Goal: Information Seeking & Learning: Learn about a topic

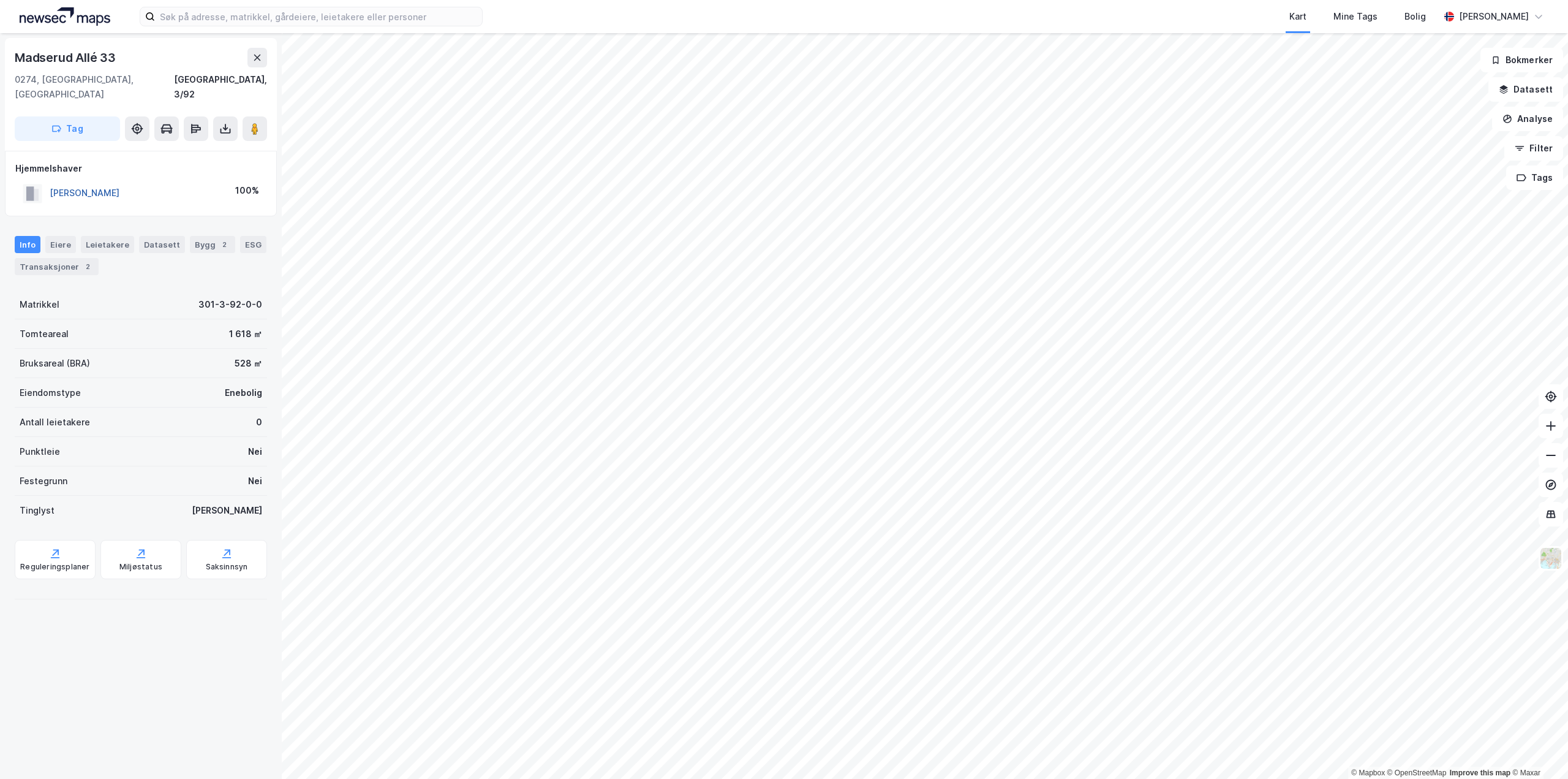
click at [0, 0] on button "[PERSON_NAME]" at bounding box center [0, 0] width 0 height 0
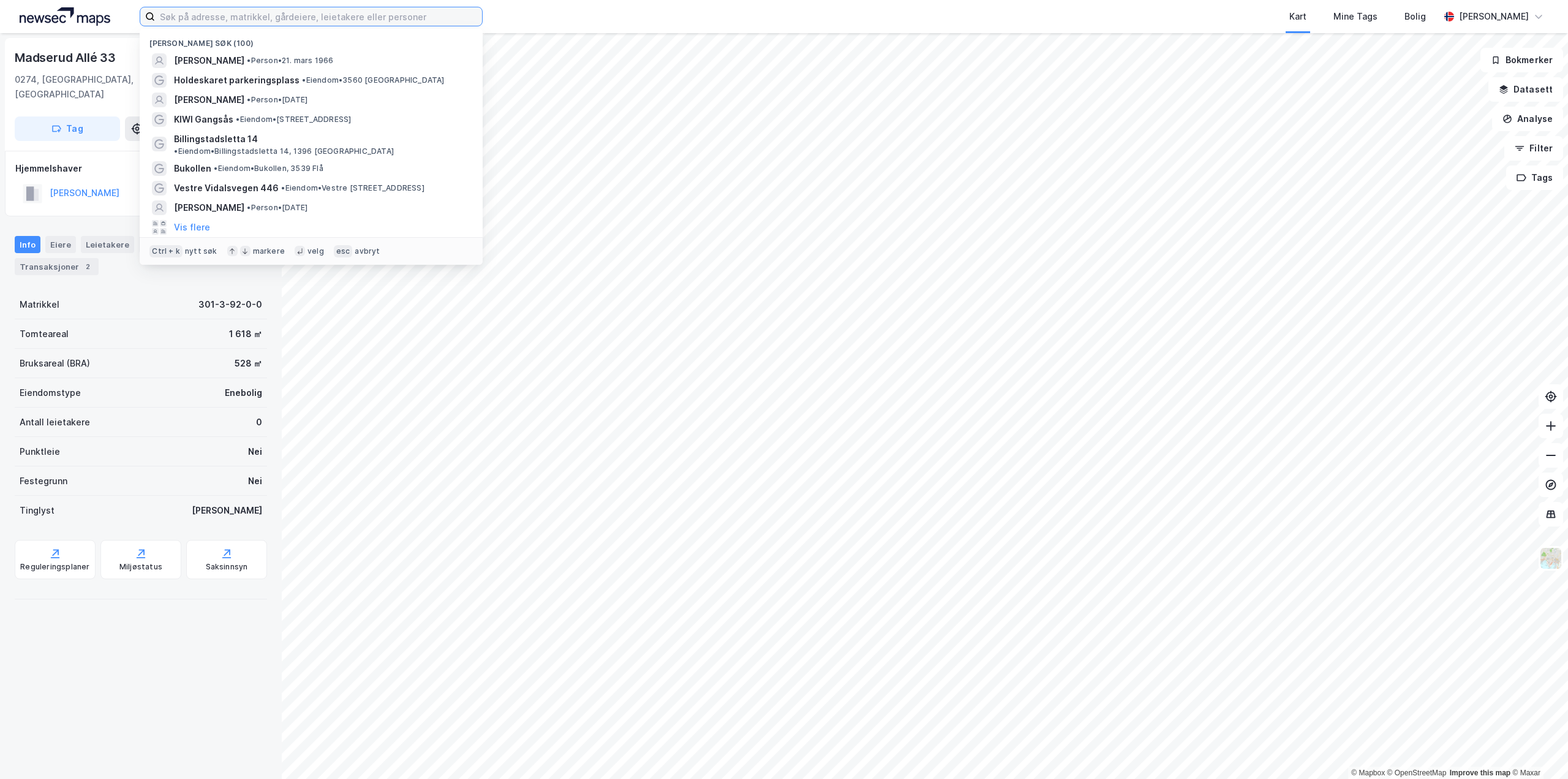
click at [162, 20] on input at bounding box center [318, 16] width 327 height 18
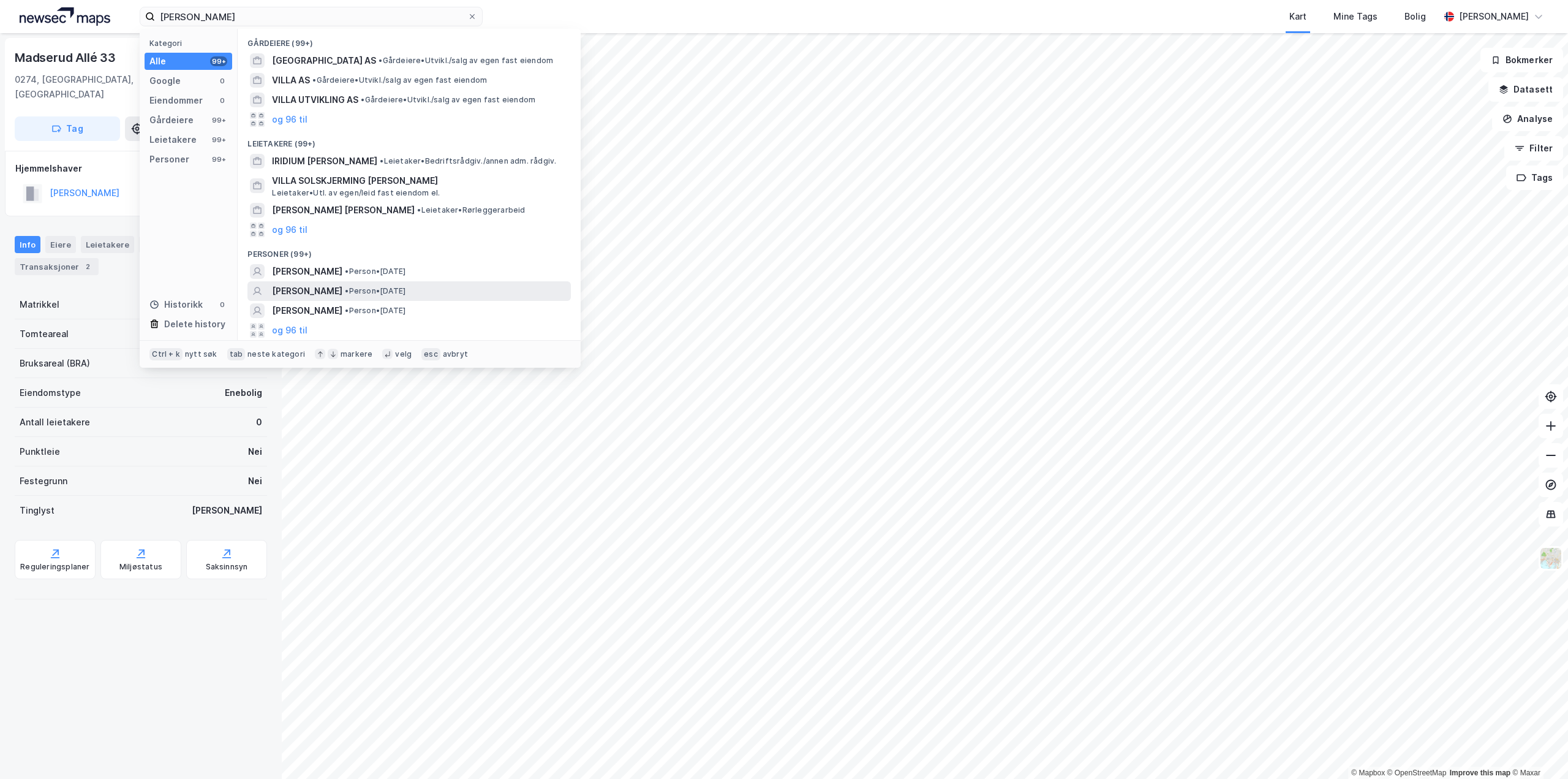
click at [295, 290] on span "[PERSON_NAME]" at bounding box center [307, 291] width 70 height 15
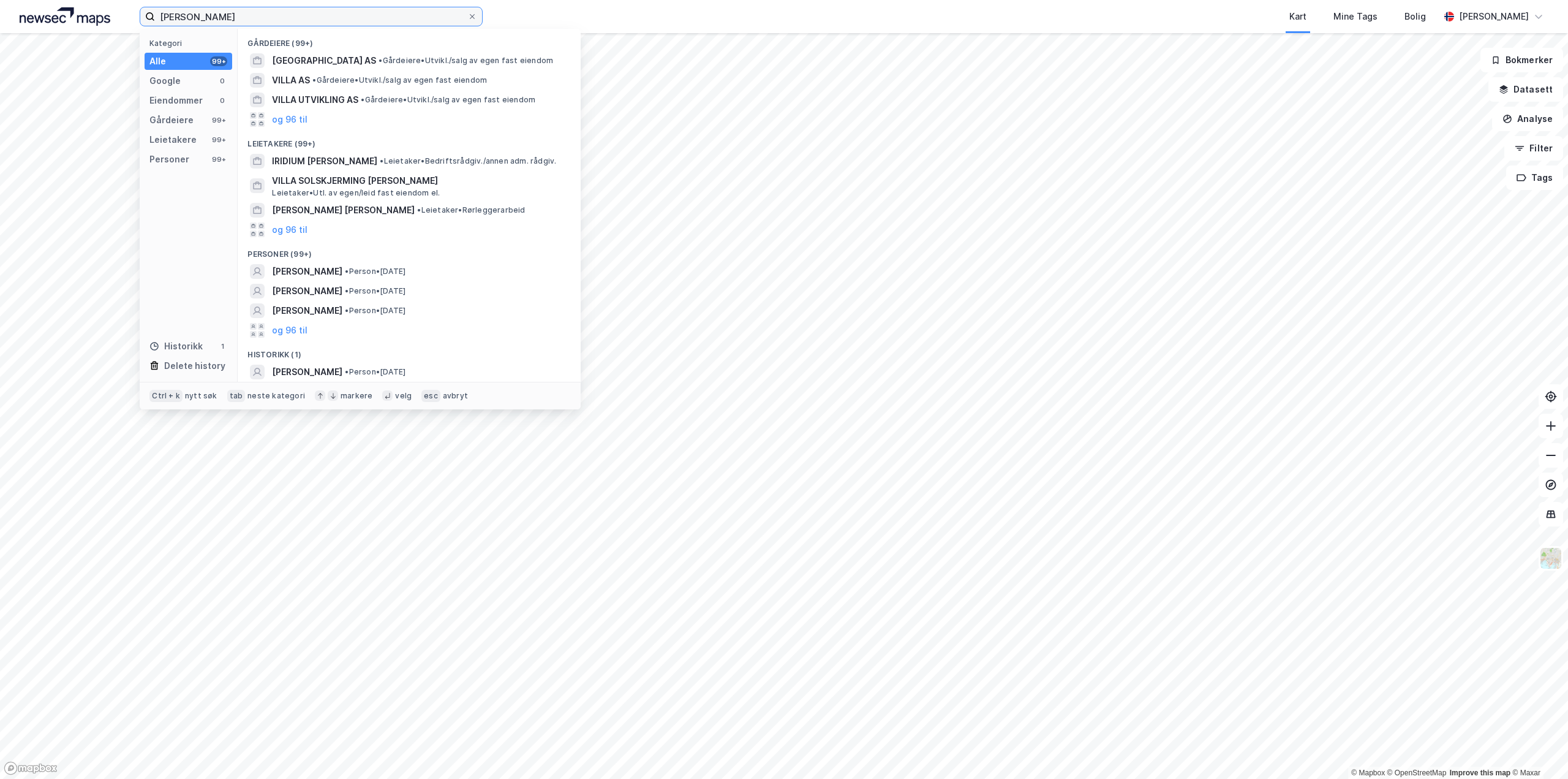
click at [211, 14] on input "[PERSON_NAME]" at bounding box center [311, 16] width 312 height 18
click at [283, 273] on span "[PERSON_NAME]" at bounding box center [307, 271] width 70 height 15
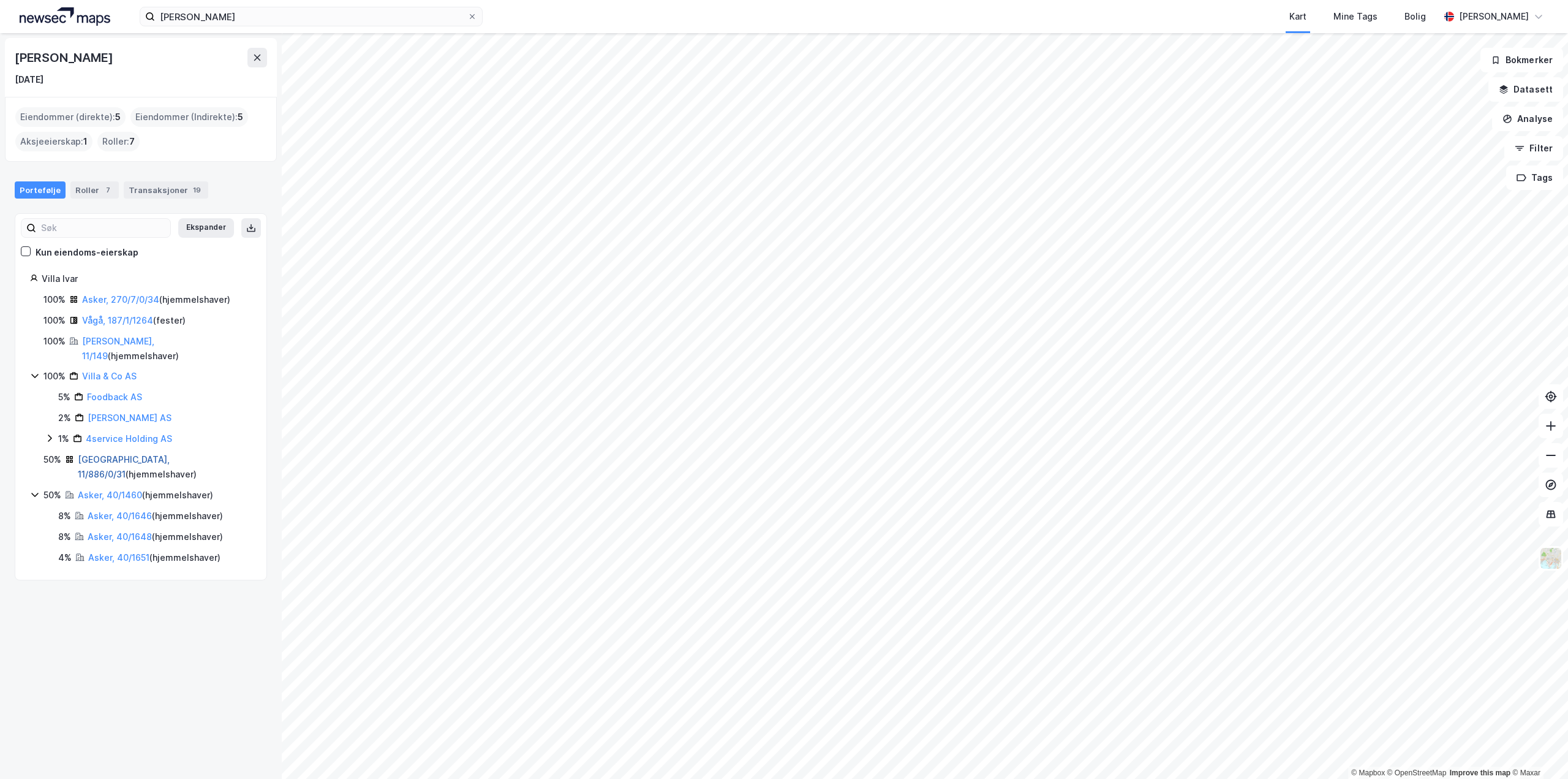
click at [112, 454] on link "[GEOGRAPHIC_DATA], 11/886/0/31" at bounding box center [124, 466] width 92 height 25
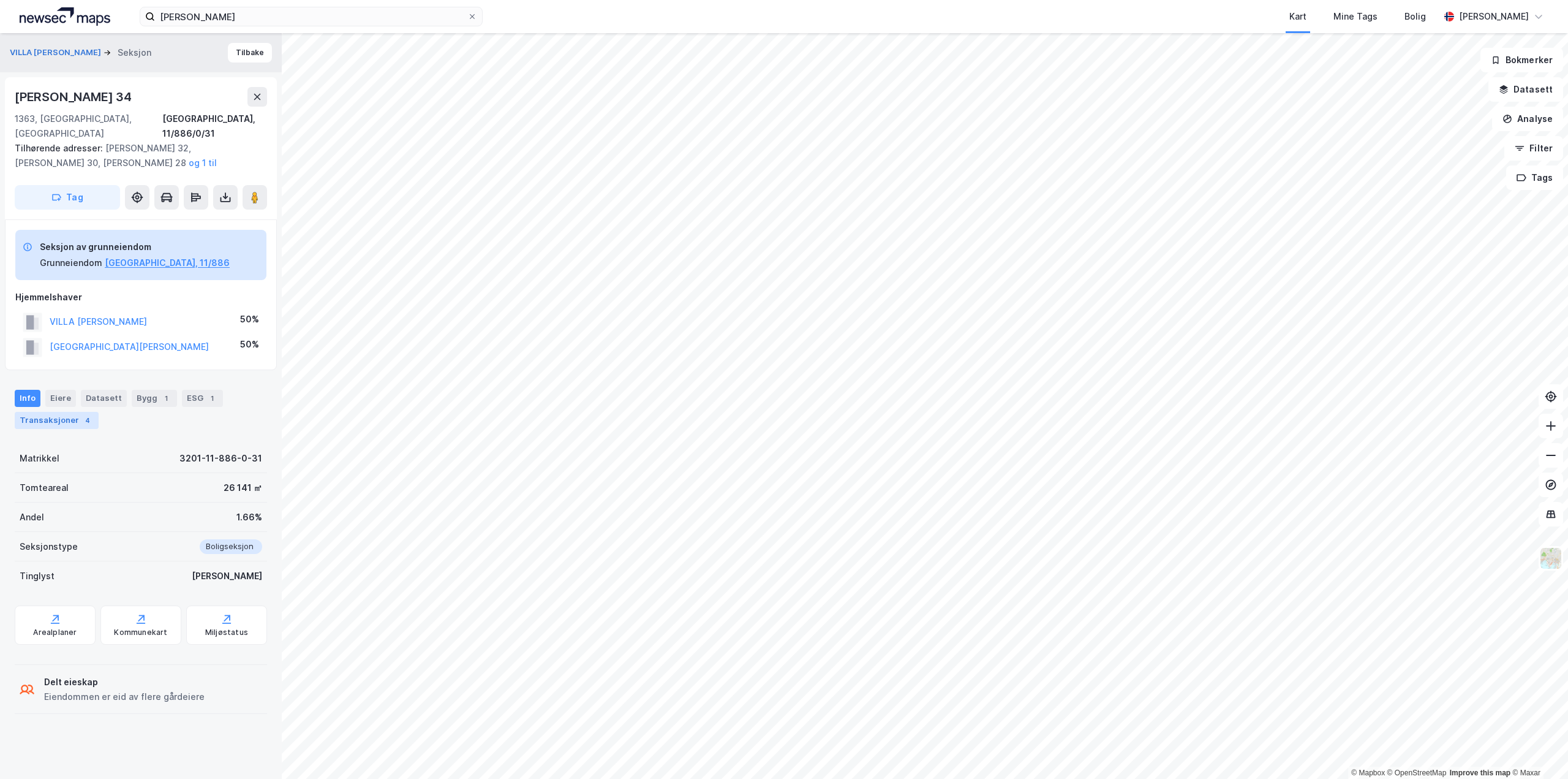
click at [53, 412] on div "Transaksjoner 4" at bounding box center [57, 420] width 84 height 17
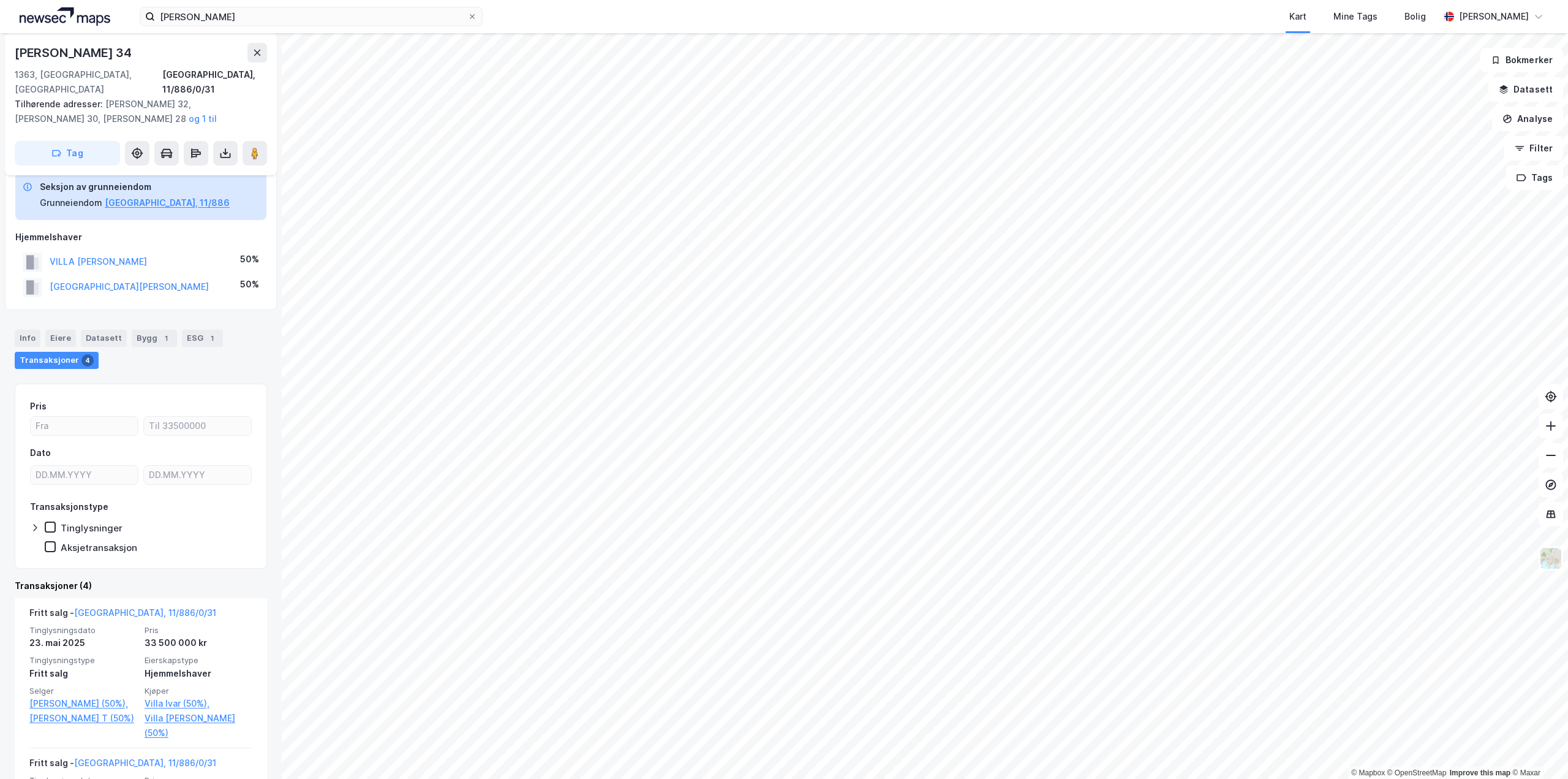
scroll to position [184, 0]
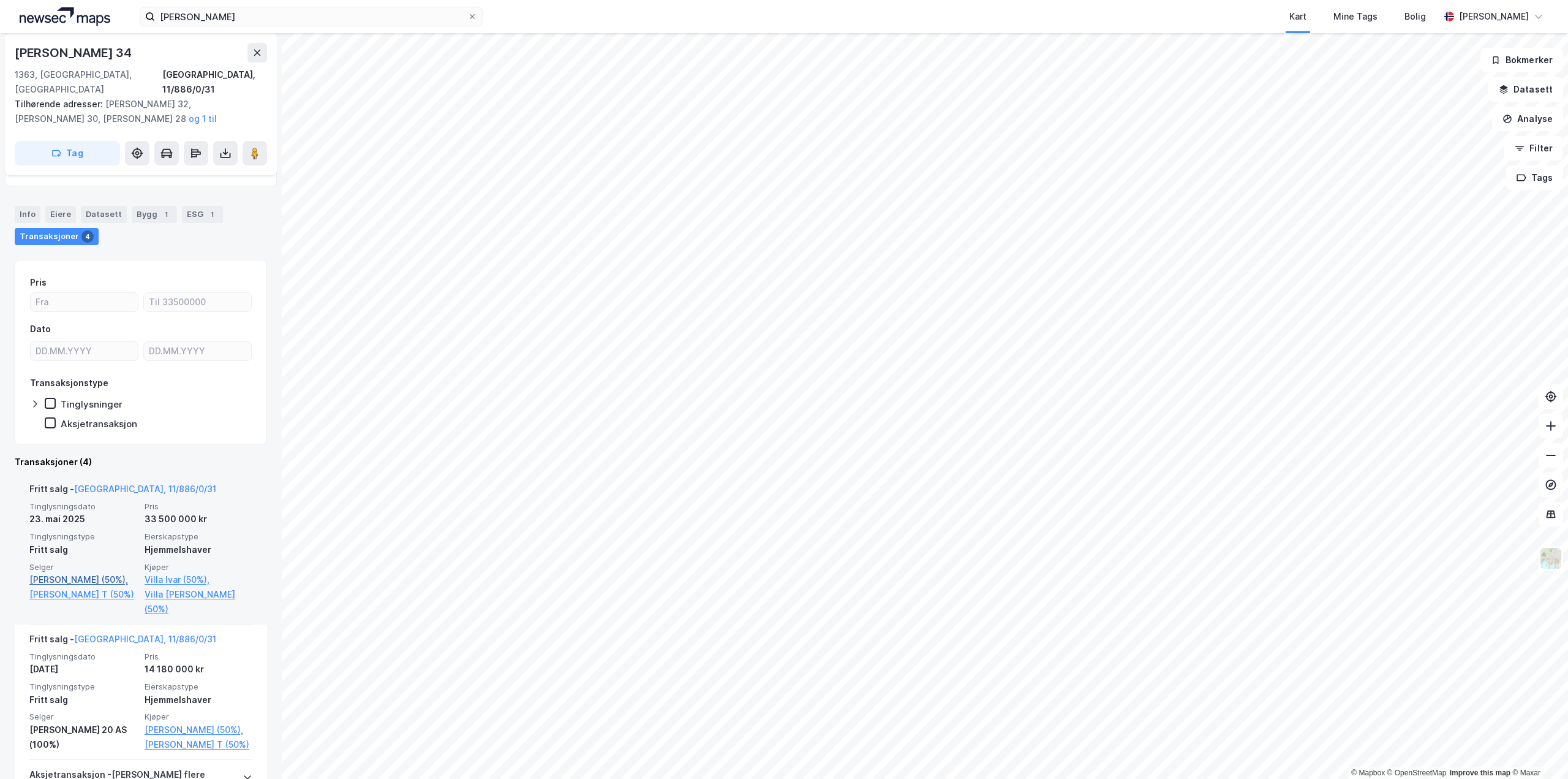
click at [68, 572] on link "[PERSON_NAME] (50%)," at bounding box center [83, 579] width 108 height 15
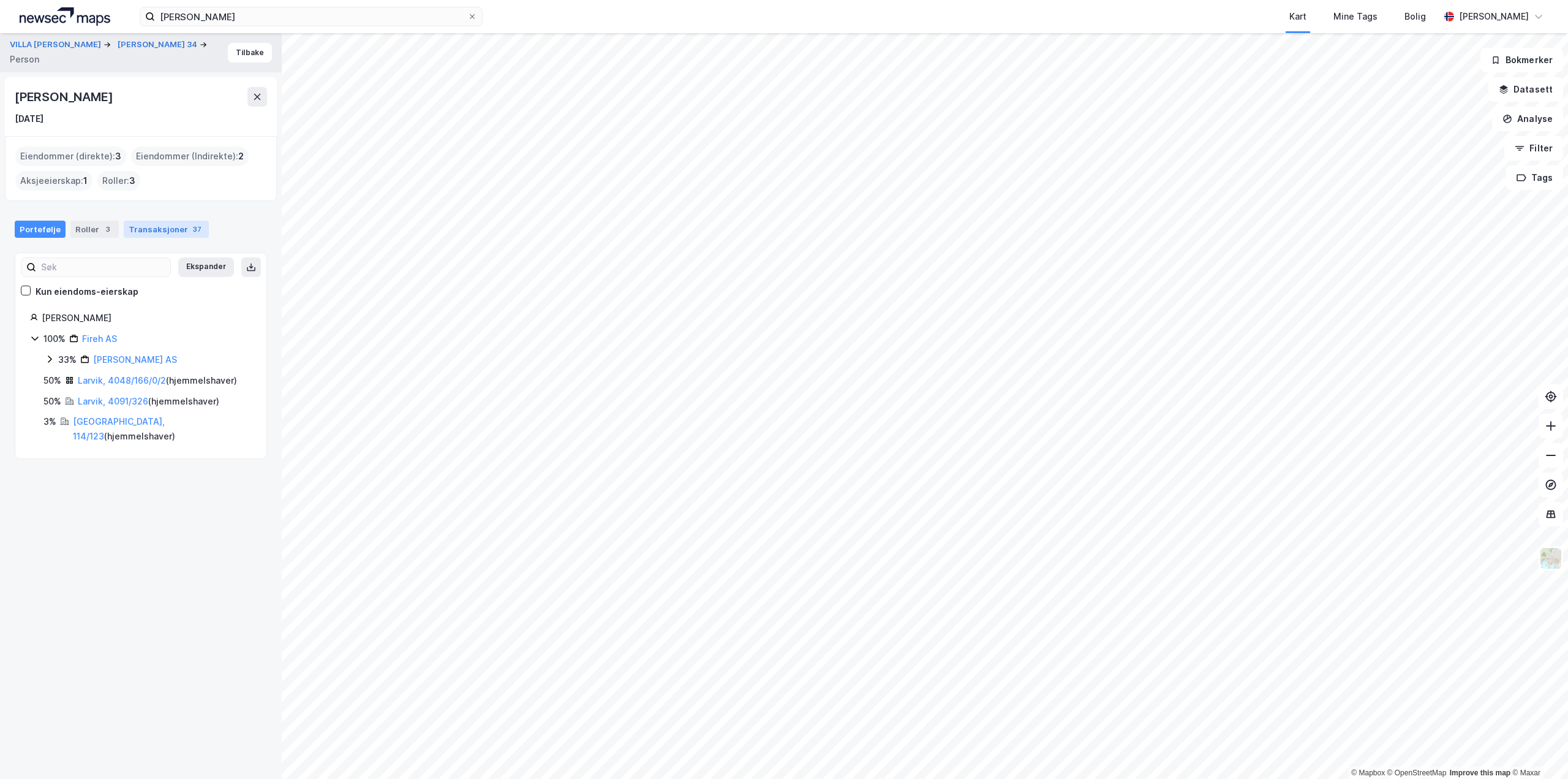
click at [176, 224] on div "Transaksjoner 37" at bounding box center [166, 229] width 85 height 17
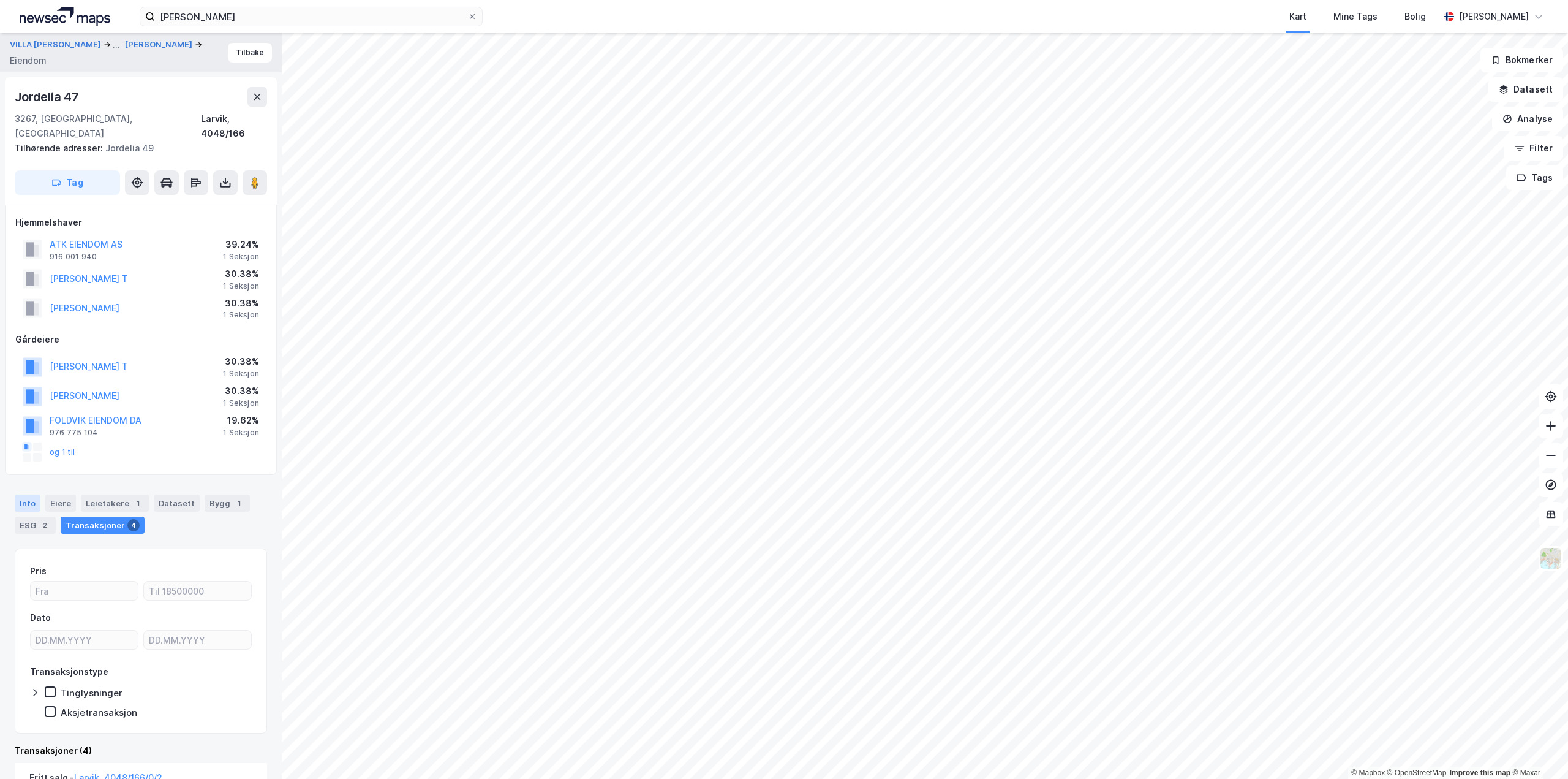
click at [27, 495] on div "Info" at bounding box center [28, 503] width 26 height 17
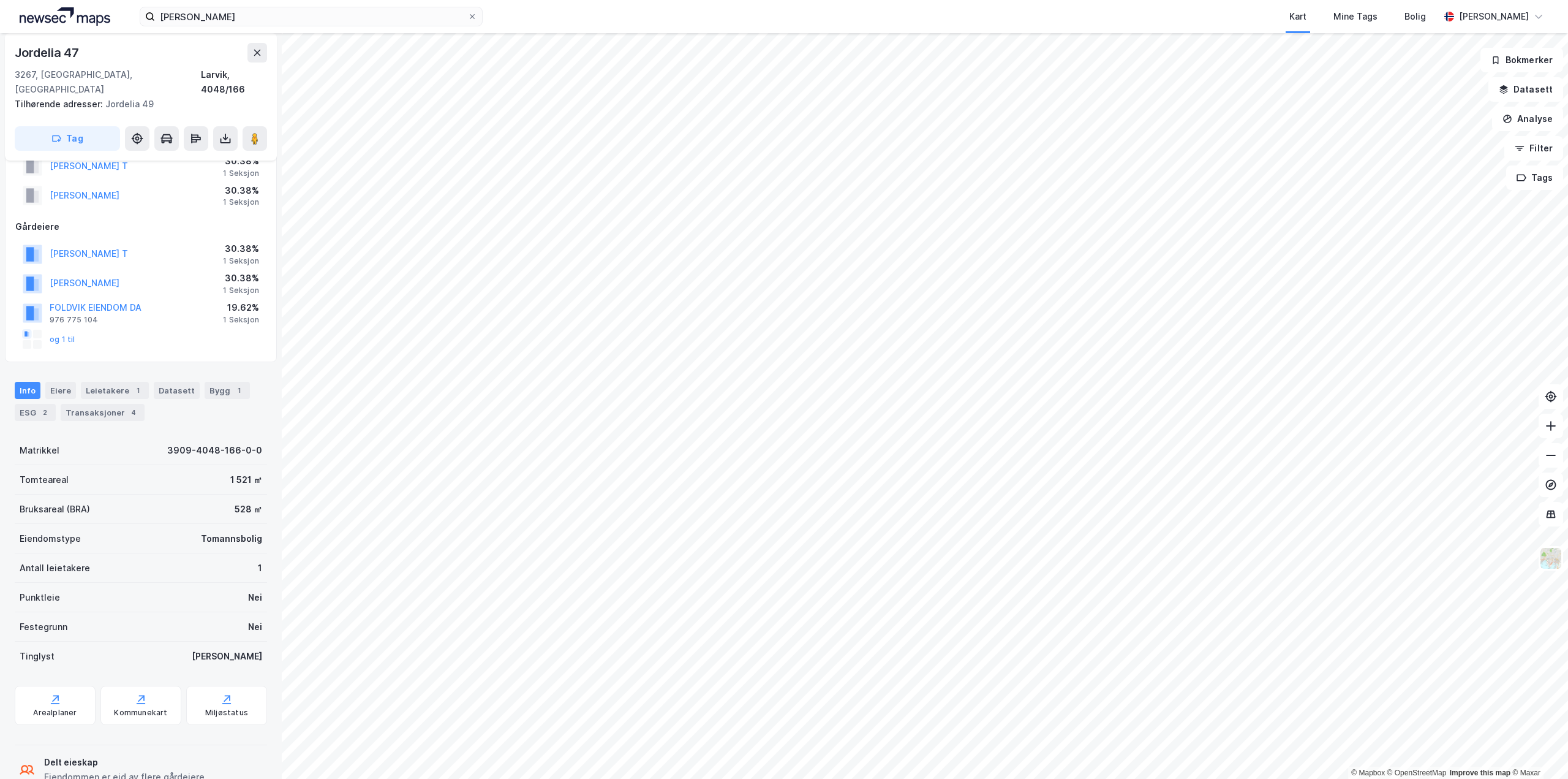
scroll to position [183, 0]
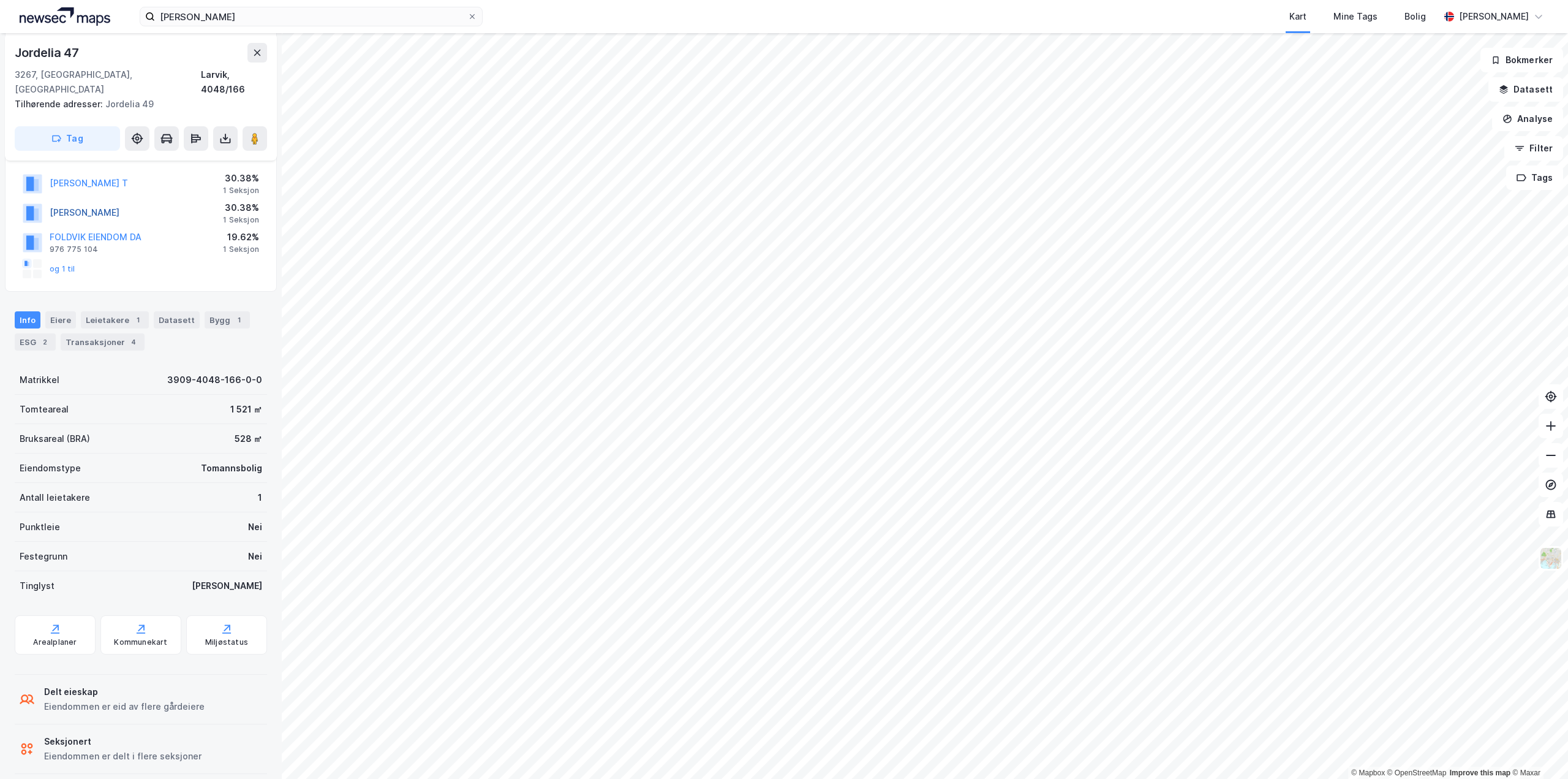
click at [0, 0] on button "[PERSON_NAME]" at bounding box center [0, 0] width 0 height 0
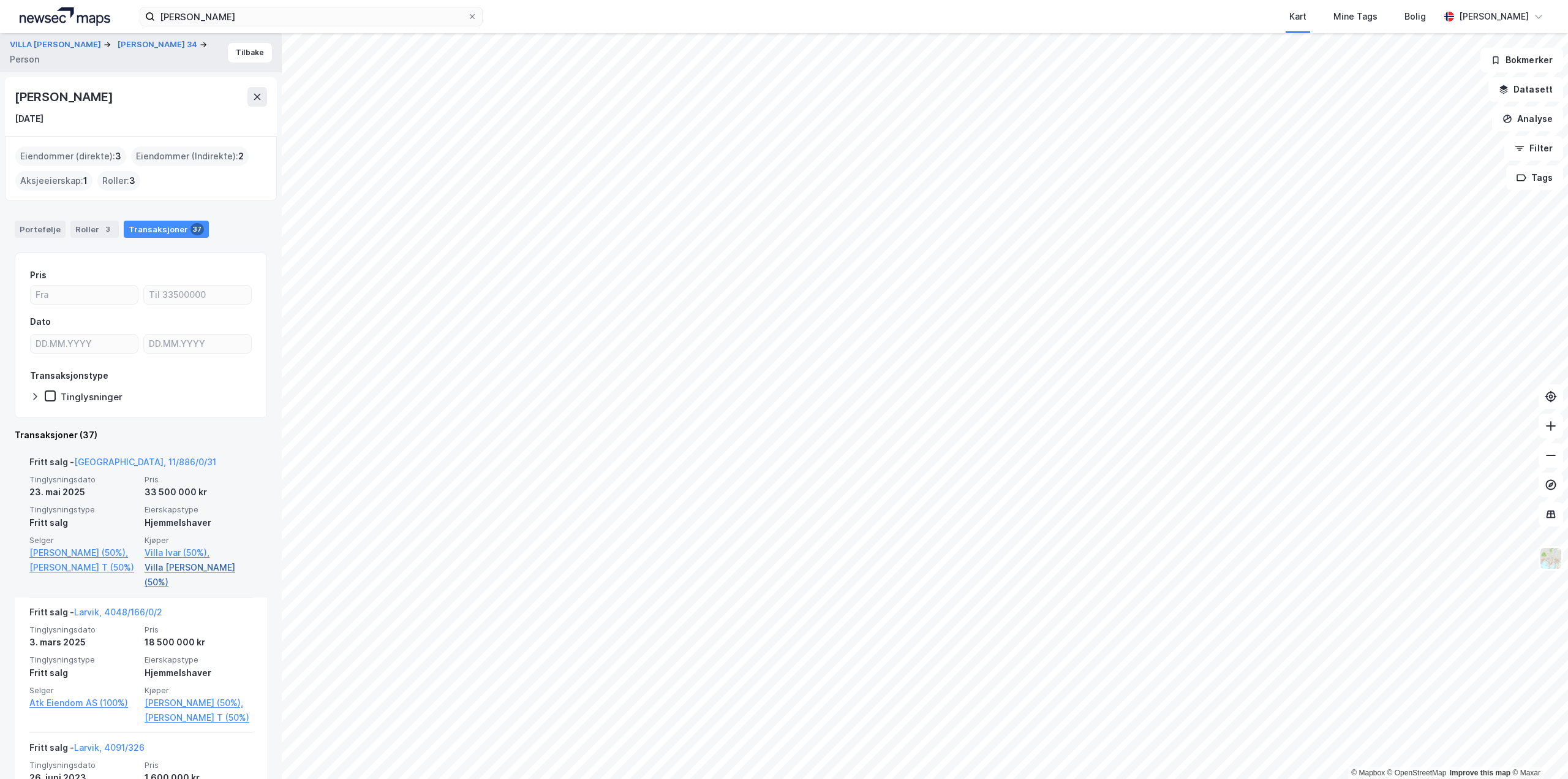
click at [174, 565] on link "Villa [PERSON_NAME] (50%)" at bounding box center [199, 574] width 108 height 29
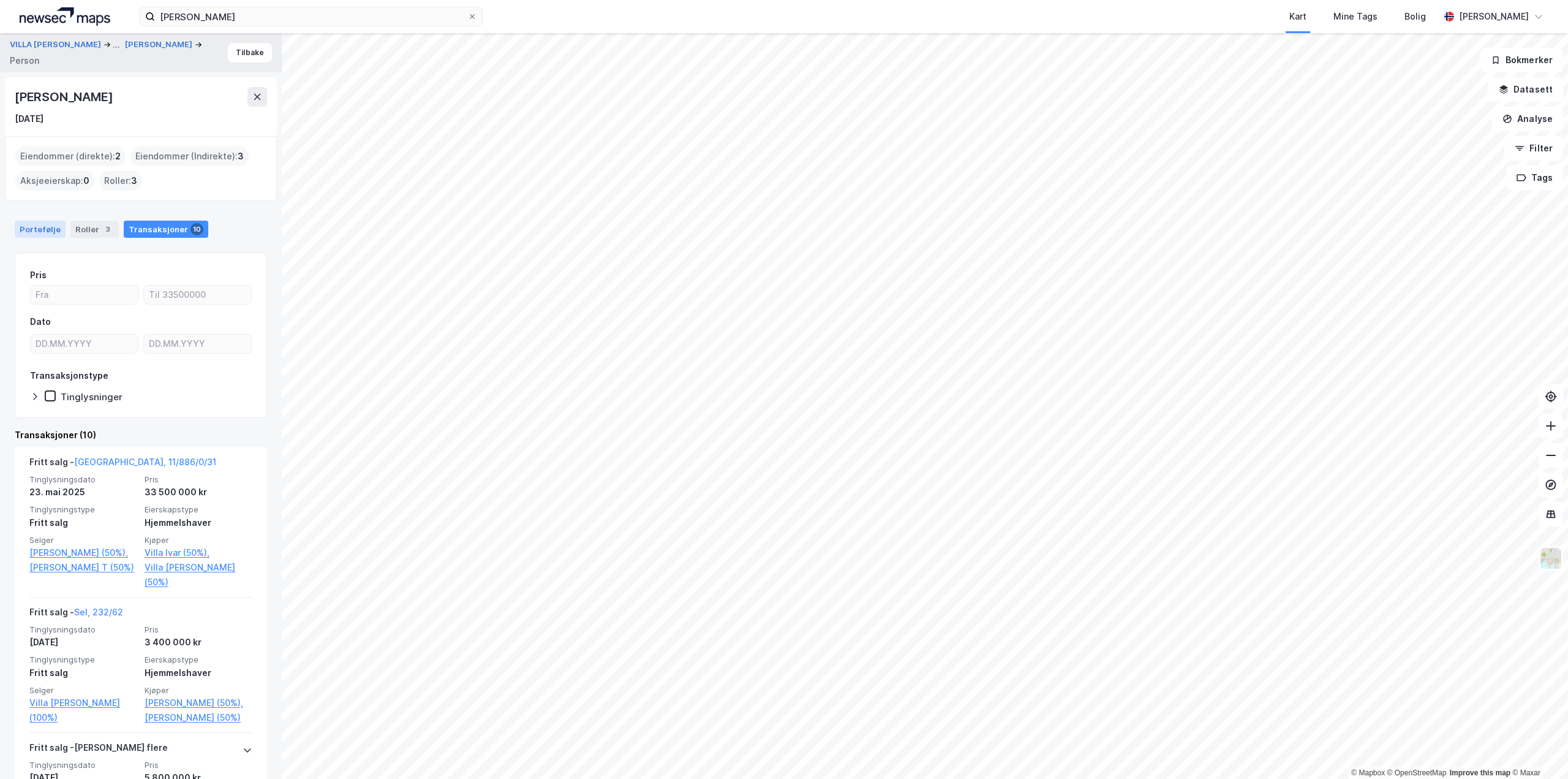
click at [44, 225] on div "Portefølje" at bounding box center [40, 229] width 51 height 17
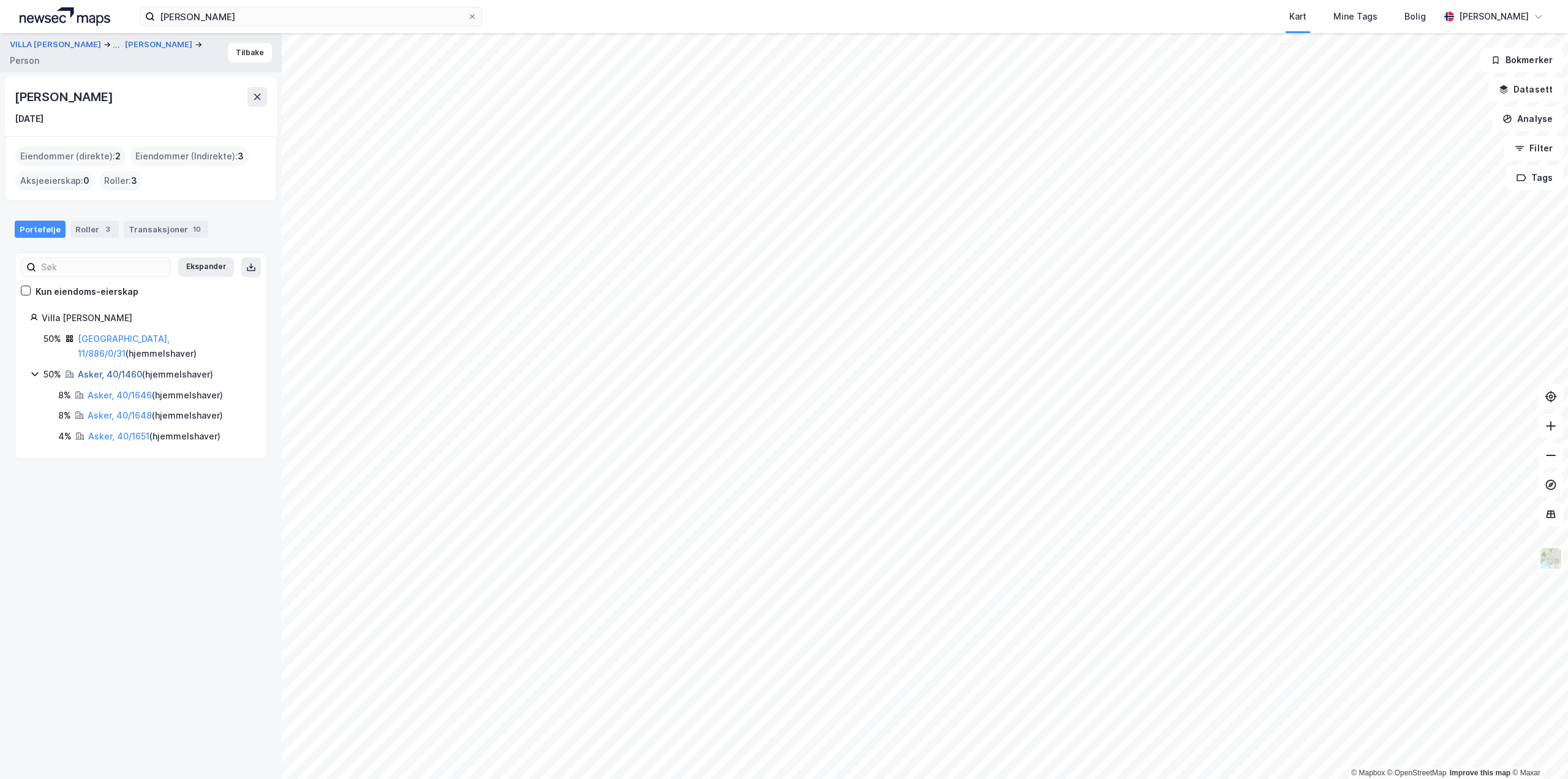
click at [91, 369] on link "Asker, 40/1460" at bounding box center [110, 374] width 64 height 10
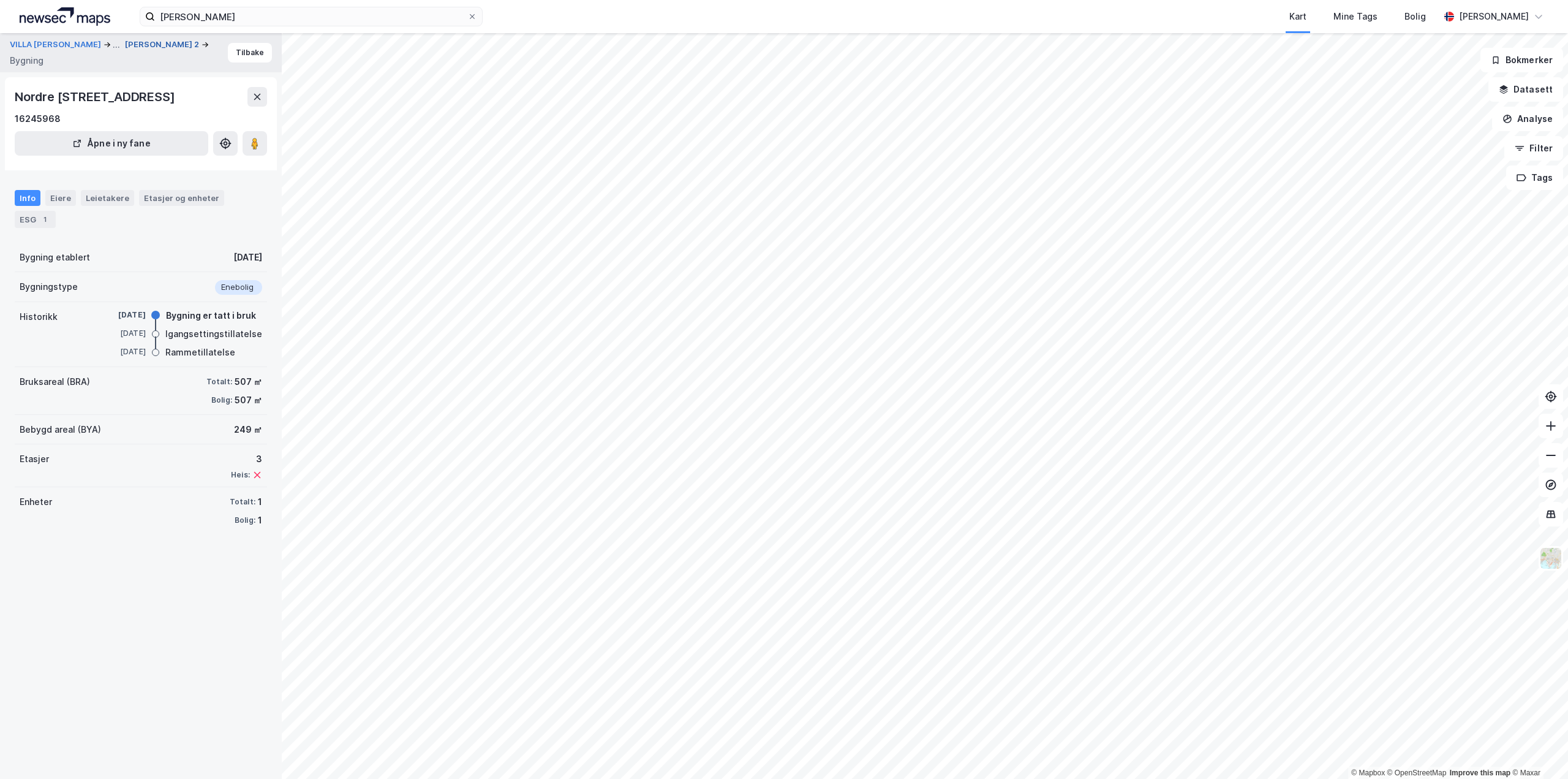
click at [125, 51] on button "[PERSON_NAME] 2" at bounding box center [163, 44] width 77 height 12
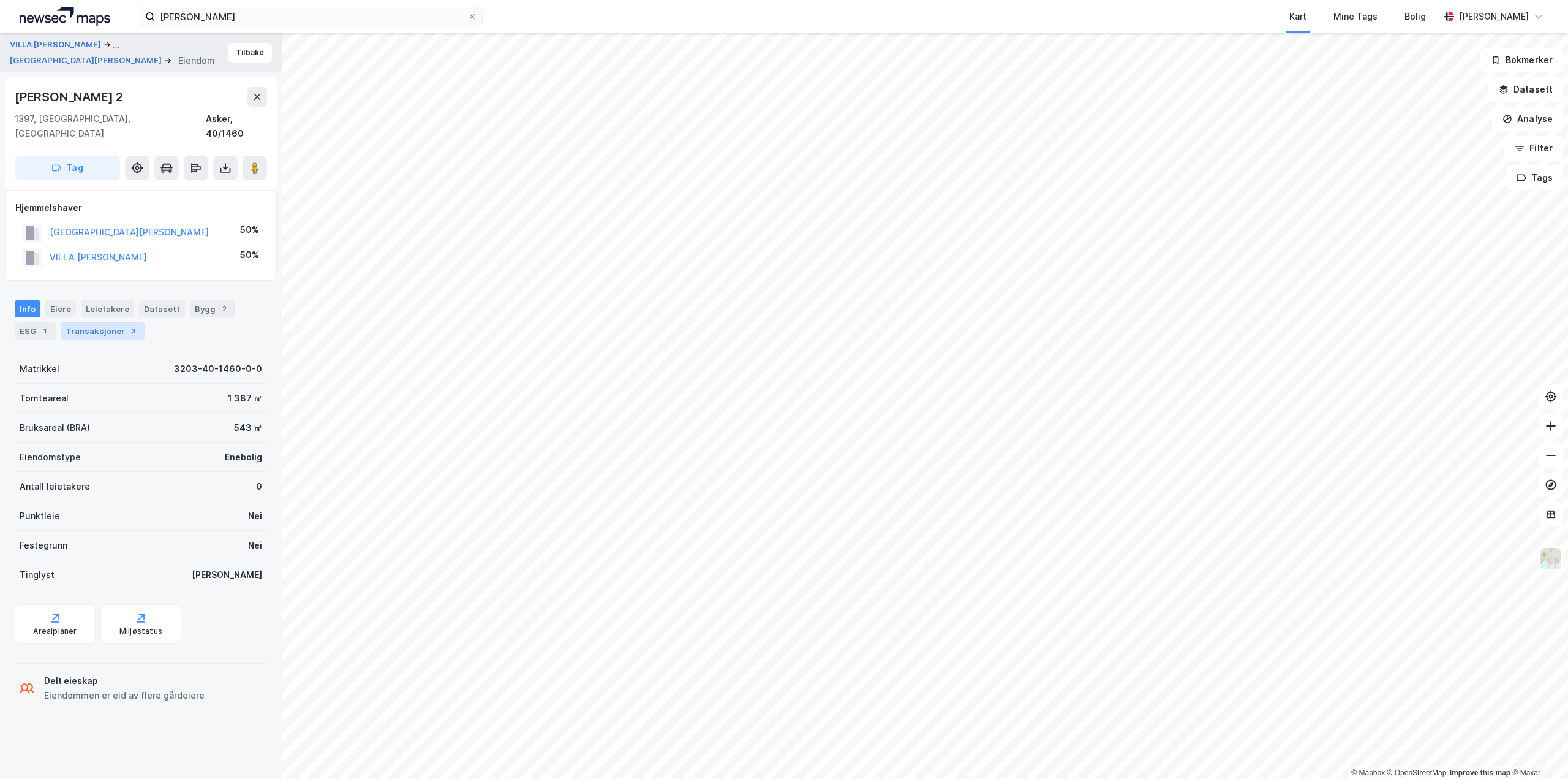
click at [94, 323] on div "Transaksjoner 3" at bounding box center [102, 331] width 84 height 17
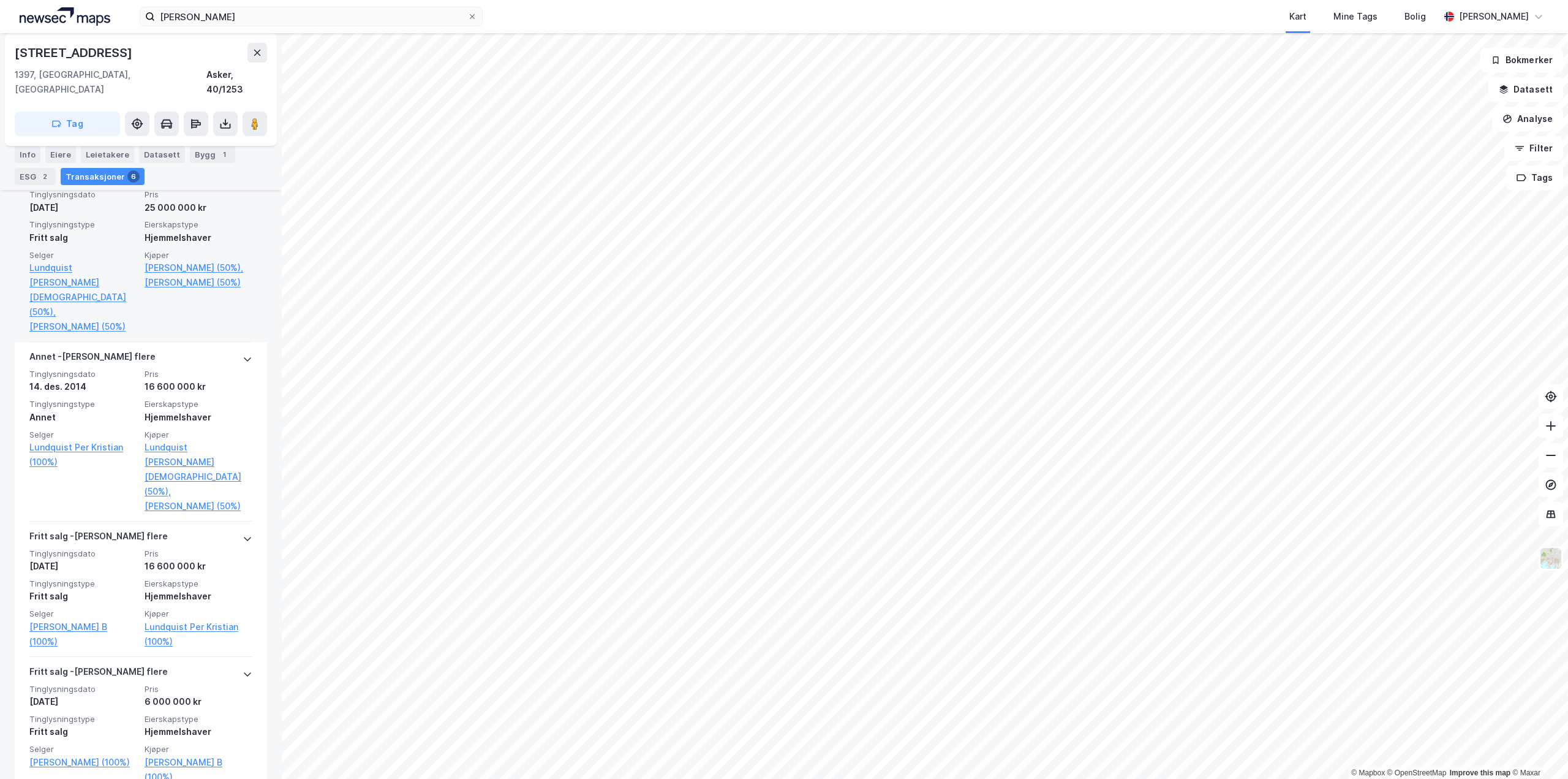
scroll to position [368, 0]
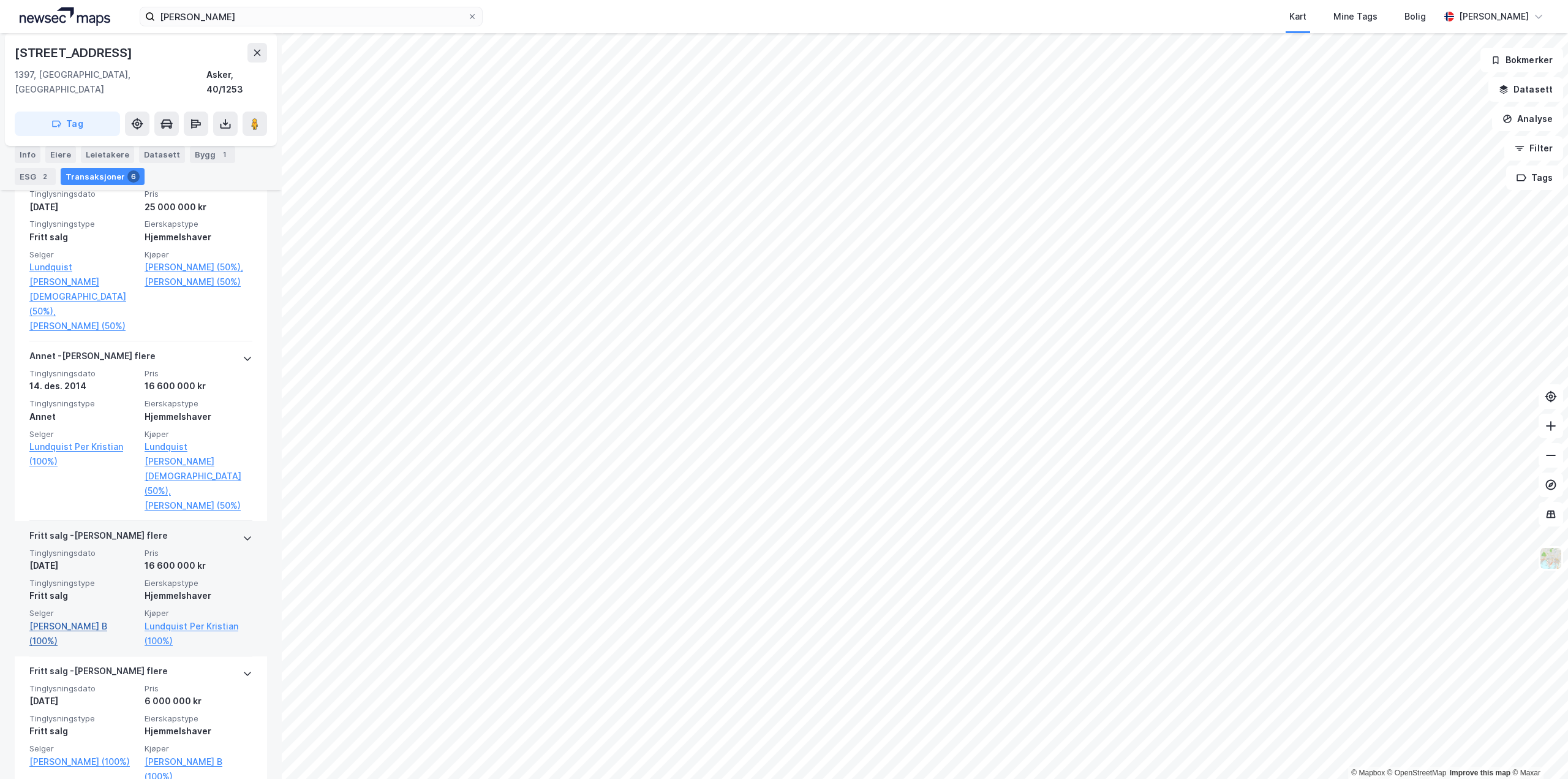
click at [61, 619] on link "[PERSON_NAME] B (100%)" at bounding box center [83, 633] width 108 height 29
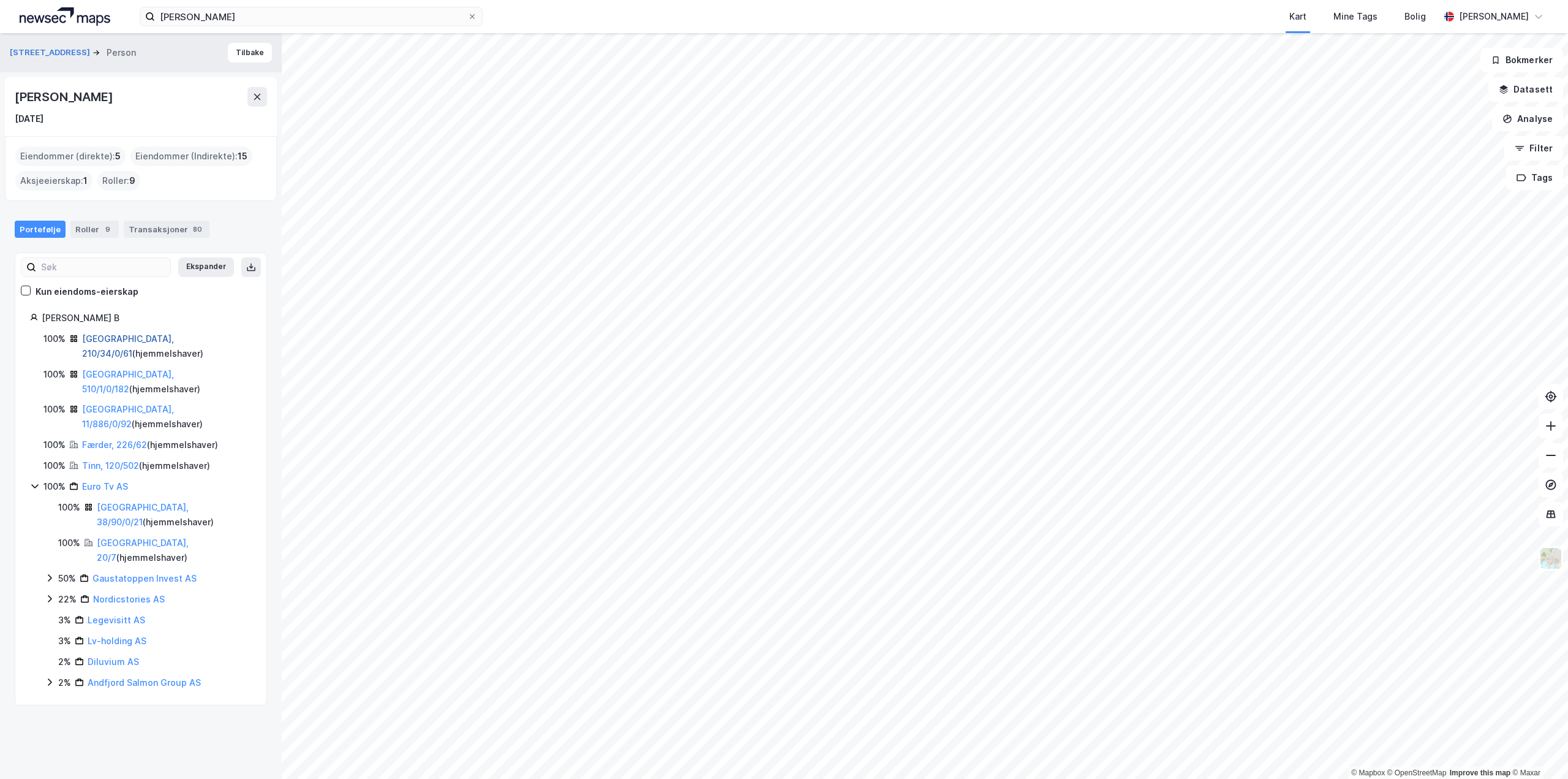
click at [107, 338] on link "[GEOGRAPHIC_DATA], 210/34/0/61" at bounding box center [128, 346] width 92 height 25
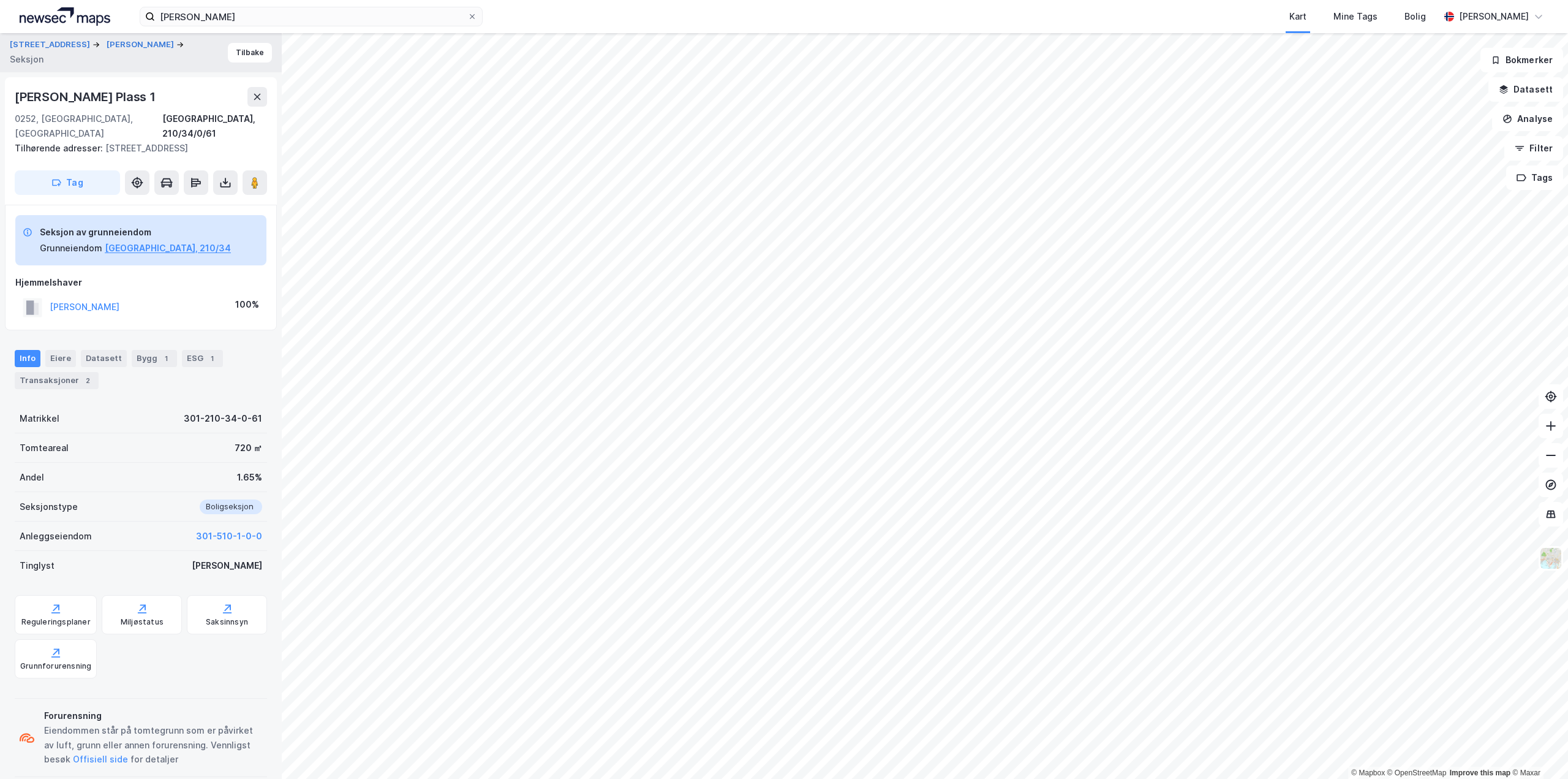
scroll to position [3, 0]
click at [0, 0] on button "[PERSON_NAME]" at bounding box center [0, 0] width 0 height 0
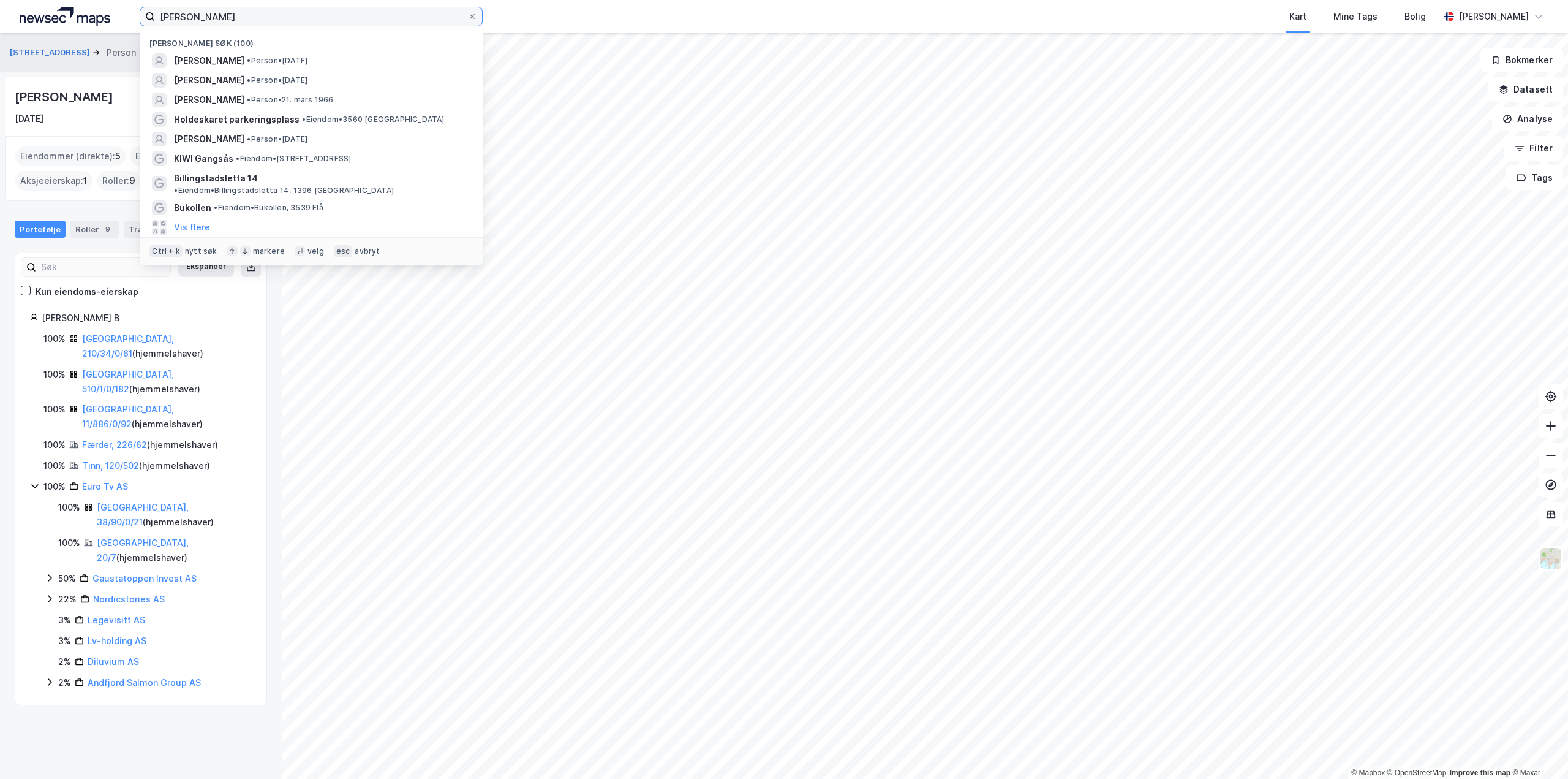
drag, startPoint x: 241, startPoint y: 11, endPoint x: -119, endPoint y: -3, distance: 360.3
click at [0, 0] on html "[PERSON_NAME] søk (100) [PERSON_NAME] • Person • [DATE] [PERSON_NAME] • Person …" at bounding box center [784, 390] width 1568 height 779
paste input "[PERSON_NAME]"
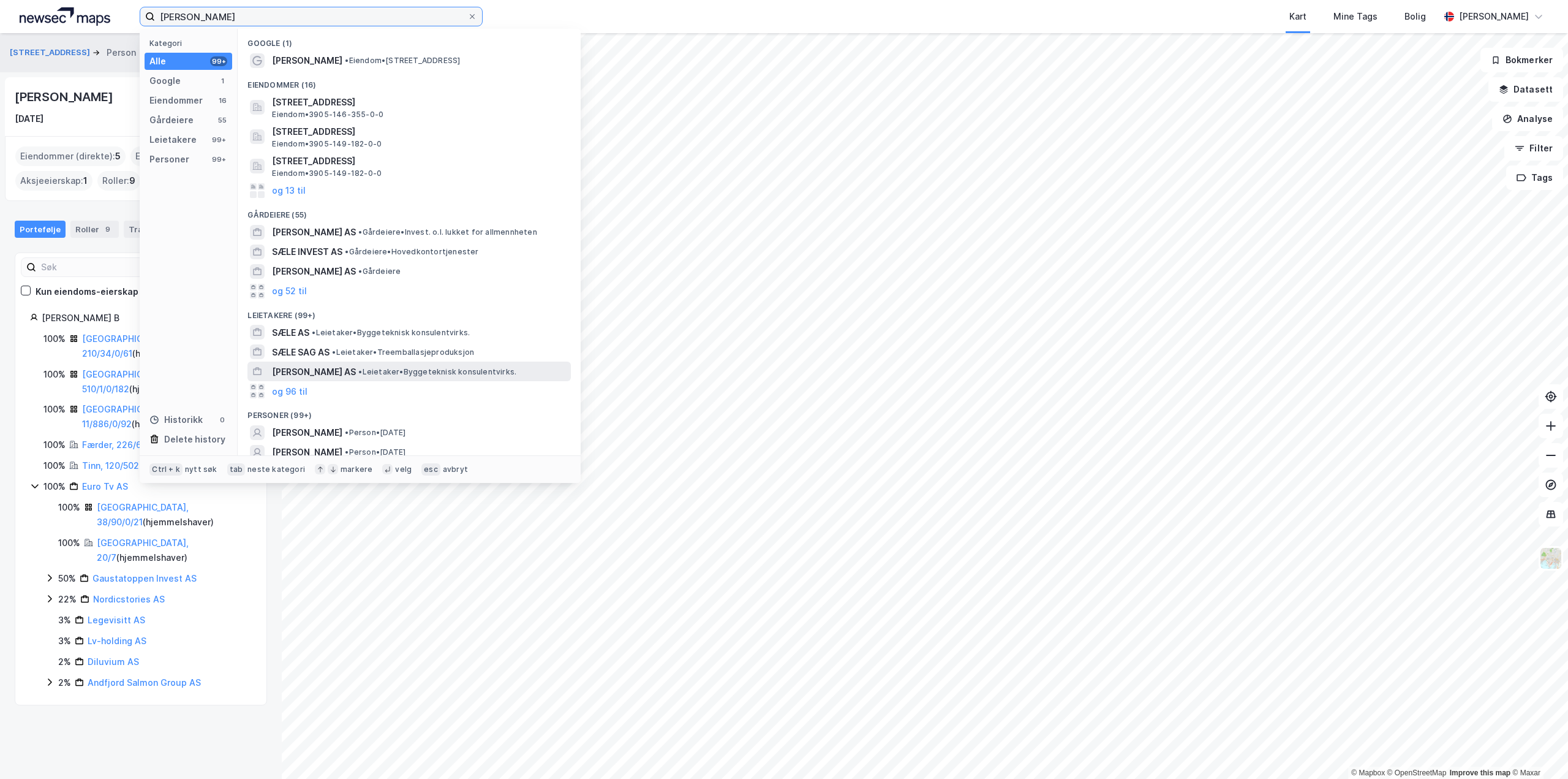
scroll to position [46, 0]
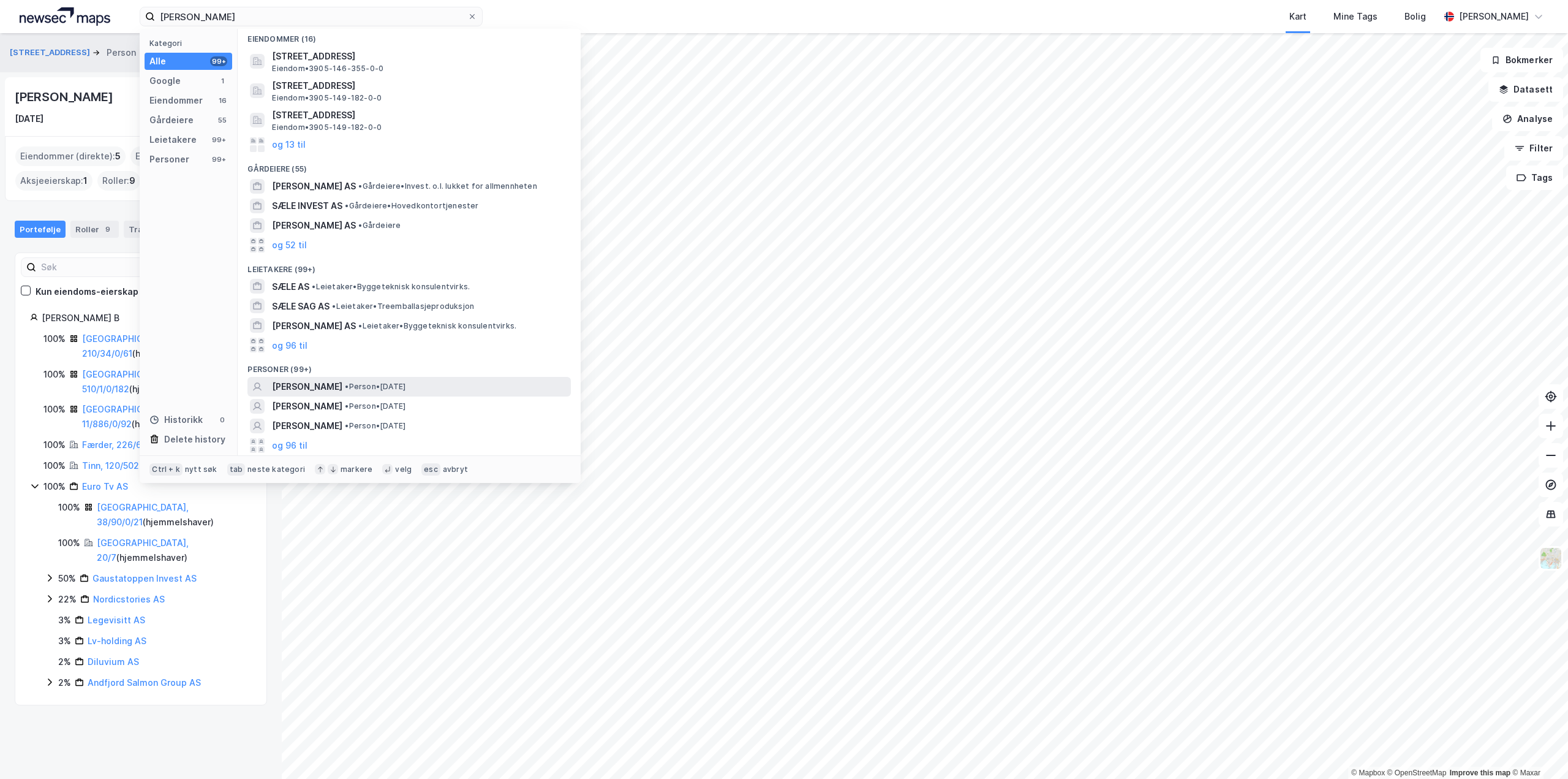
click at [300, 387] on span "[PERSON_NAME]" at bounding box center [307, 387] width 70 height 15
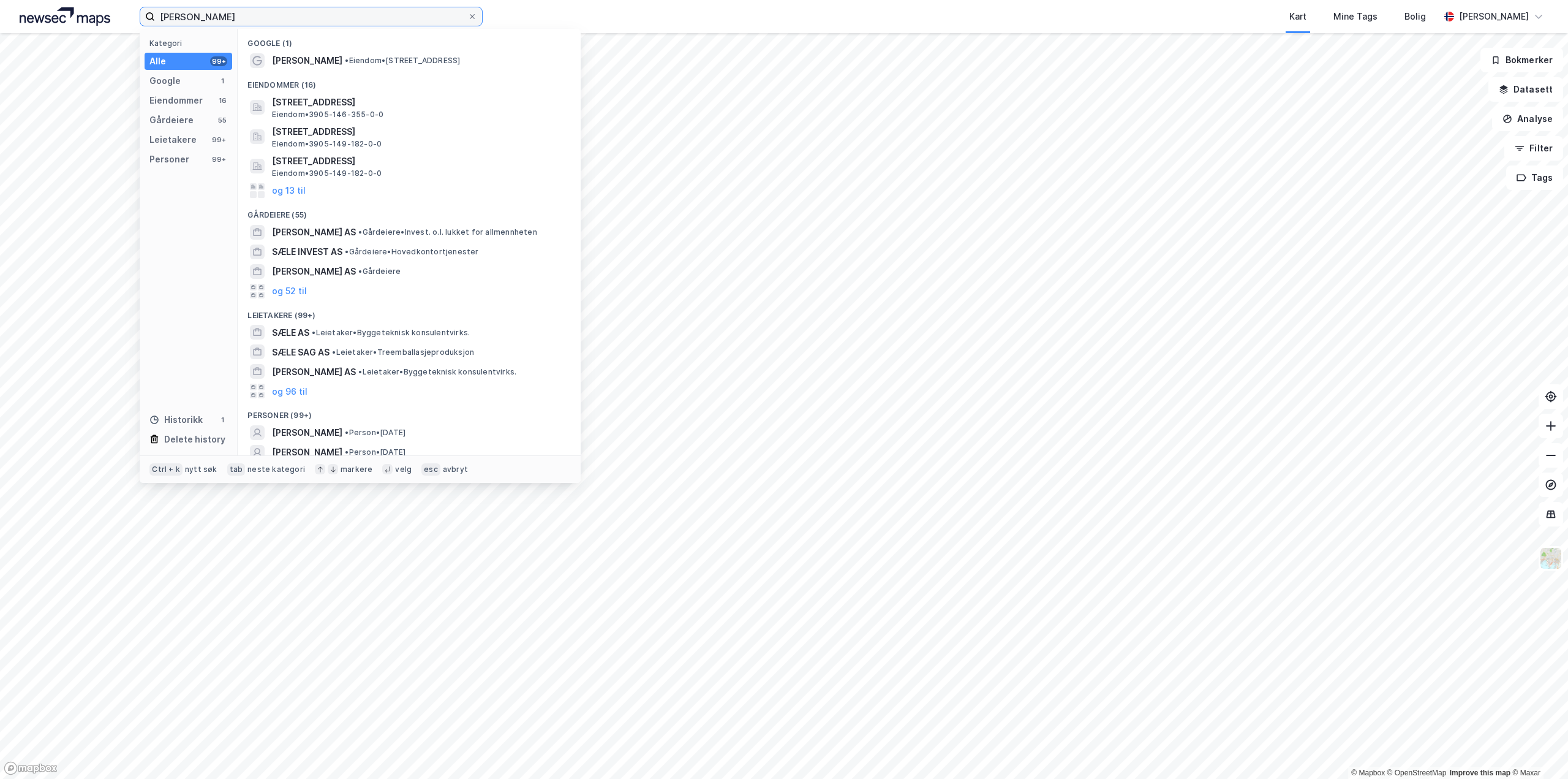
drag, startPoint x: 217, startPoint y: 16, endPoint x: -210, endPoint y: 14, distance: 427.0
click at [0, 14] on html "[PERSON_NAME] Kategori Alle 99+ Google 1 Eiendommer 16 Gårdeiere 55 Leietakere …" at bounding box center [784, 390] width 1568 height 779
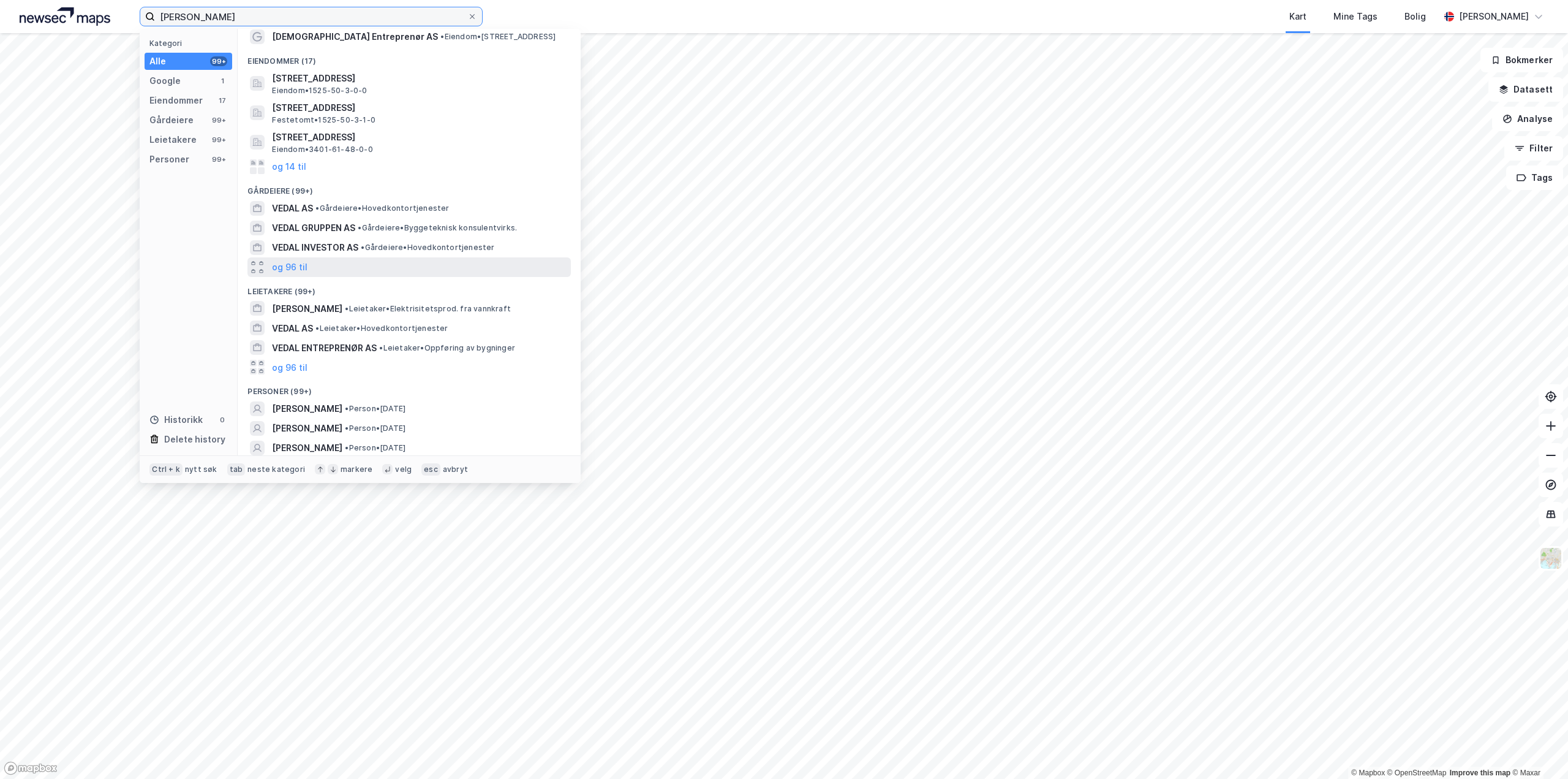
scroll to position [46, 0]
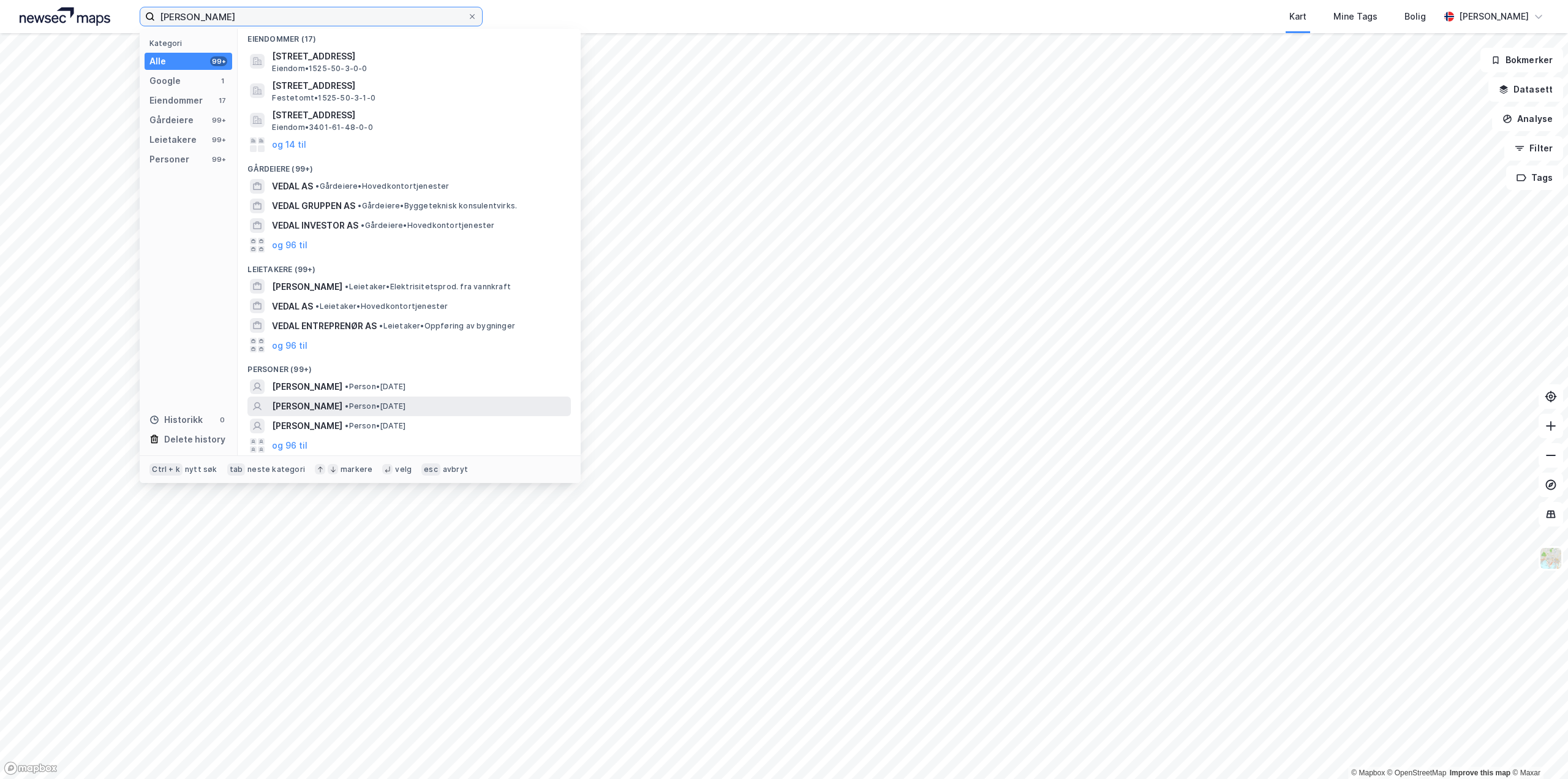
type input "[PERSON_NAME]"
click at [300, 402] on span "[PERSON_NAME]" at bounding box center [307, 407] width 70 height 15
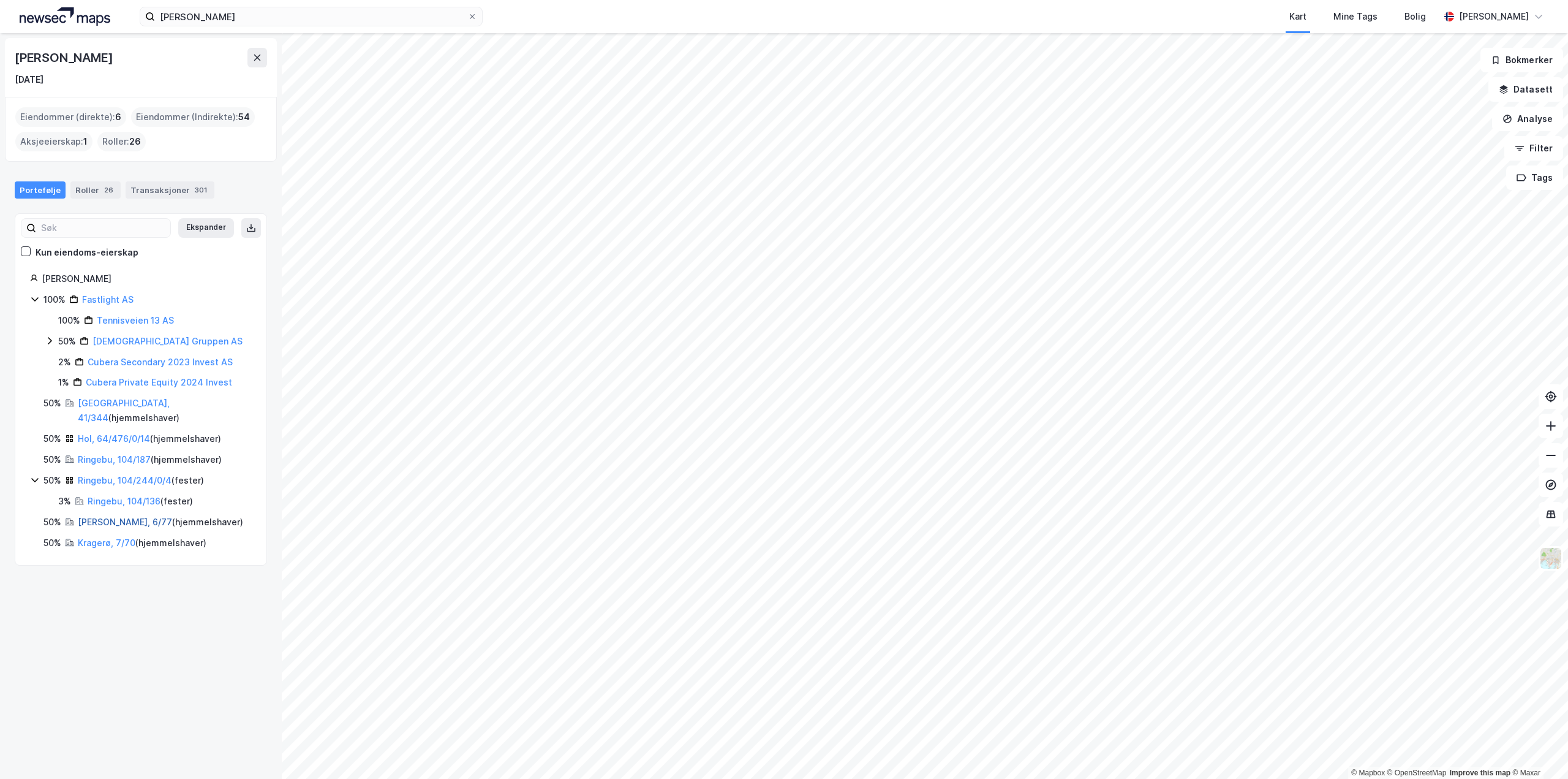
click at [109, 517] on link "[PERSON_NAME], 6/77" at bounding box center [125, 521] width 94 height 10
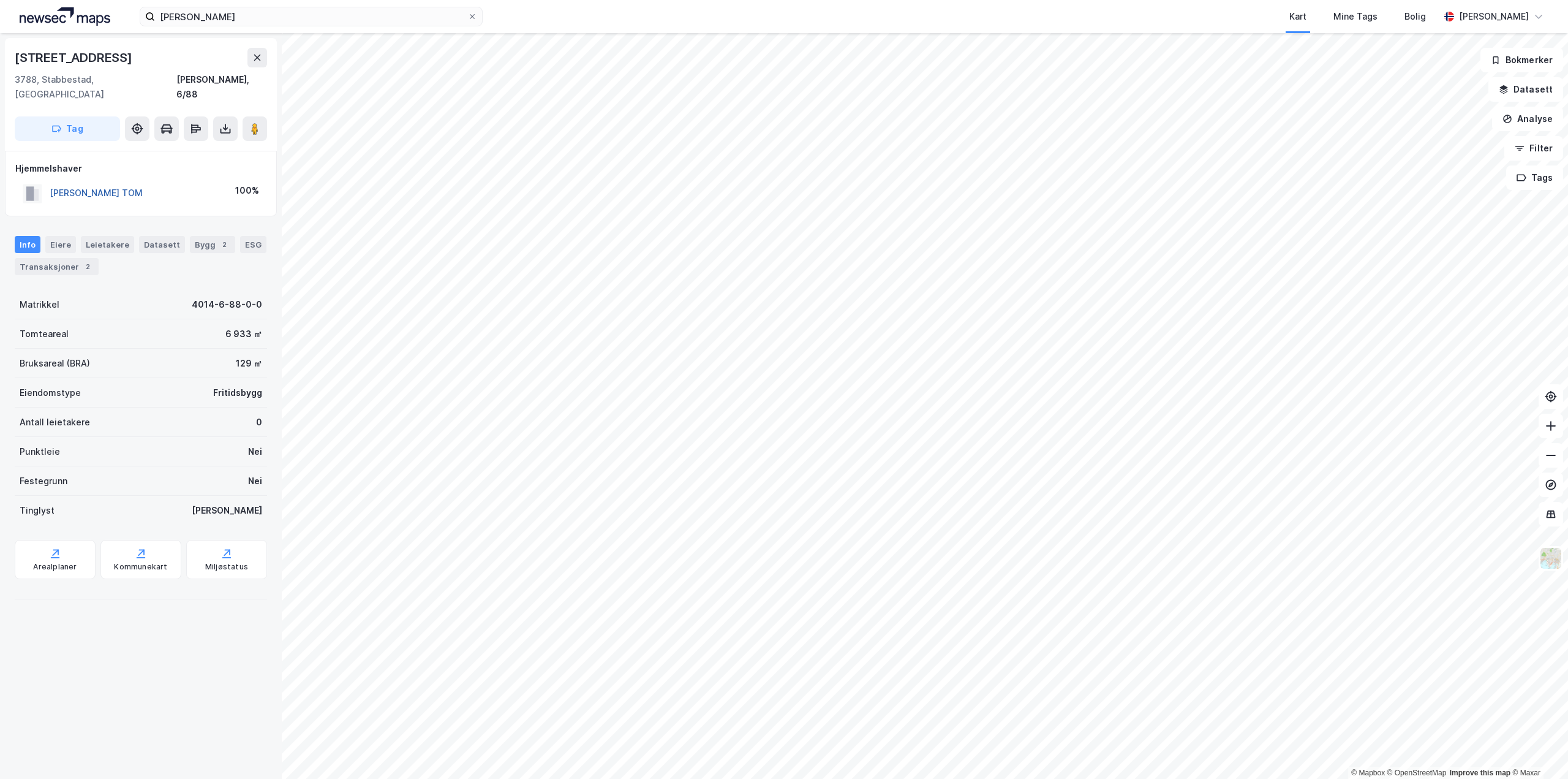
click at [0, 0] on button "[PERSON_NAME] TOM" at bounding box center [0, 0] width 0 height 0
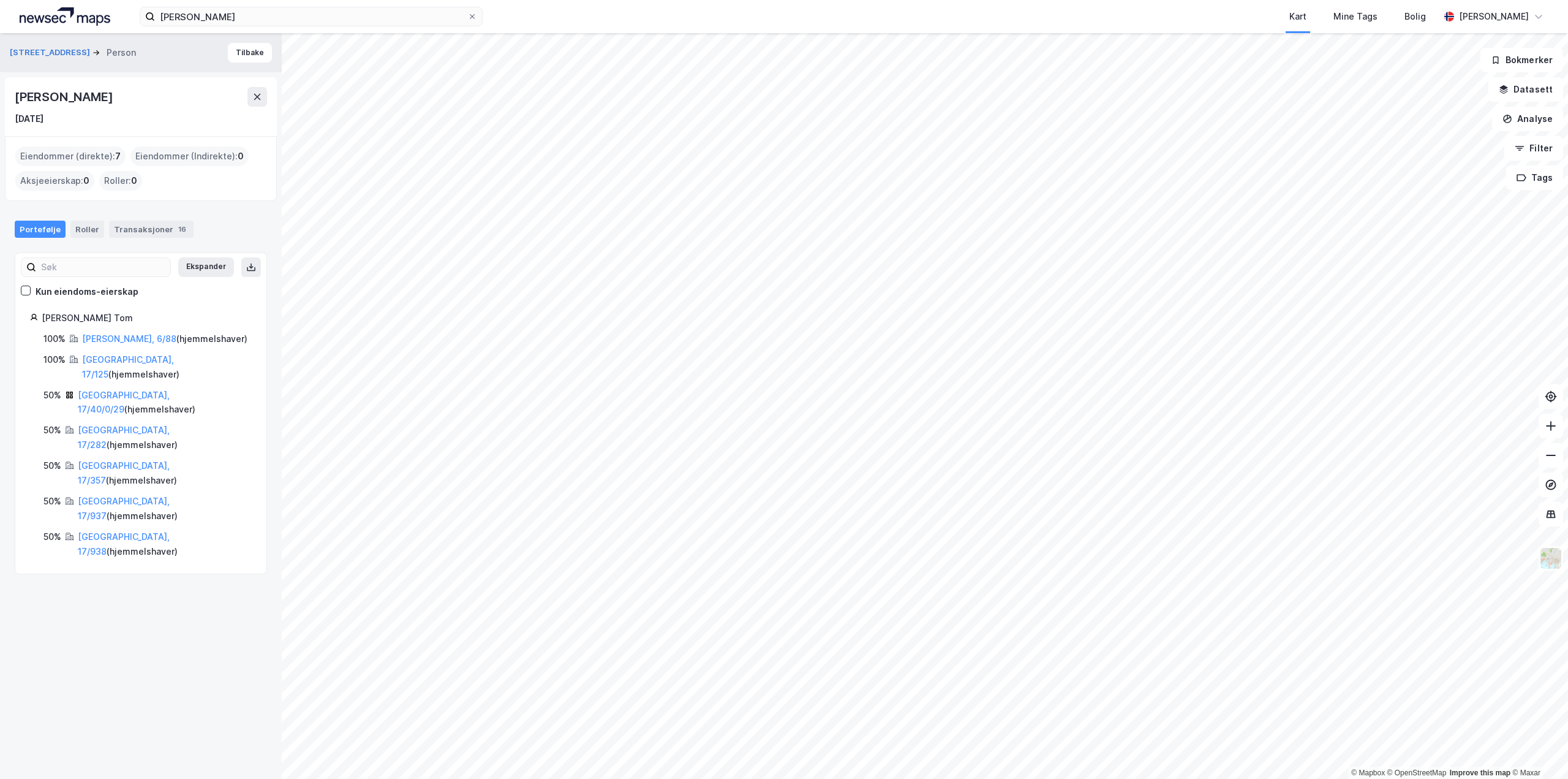
drag, startPoint x: 15, startPoint y: 95, endPoint x: 240, endPoint y: 96, distance: 225.0
click at [240, 96] on div "[PERSON_NAME]" at bounding box center [141, 96] width 252 height 20
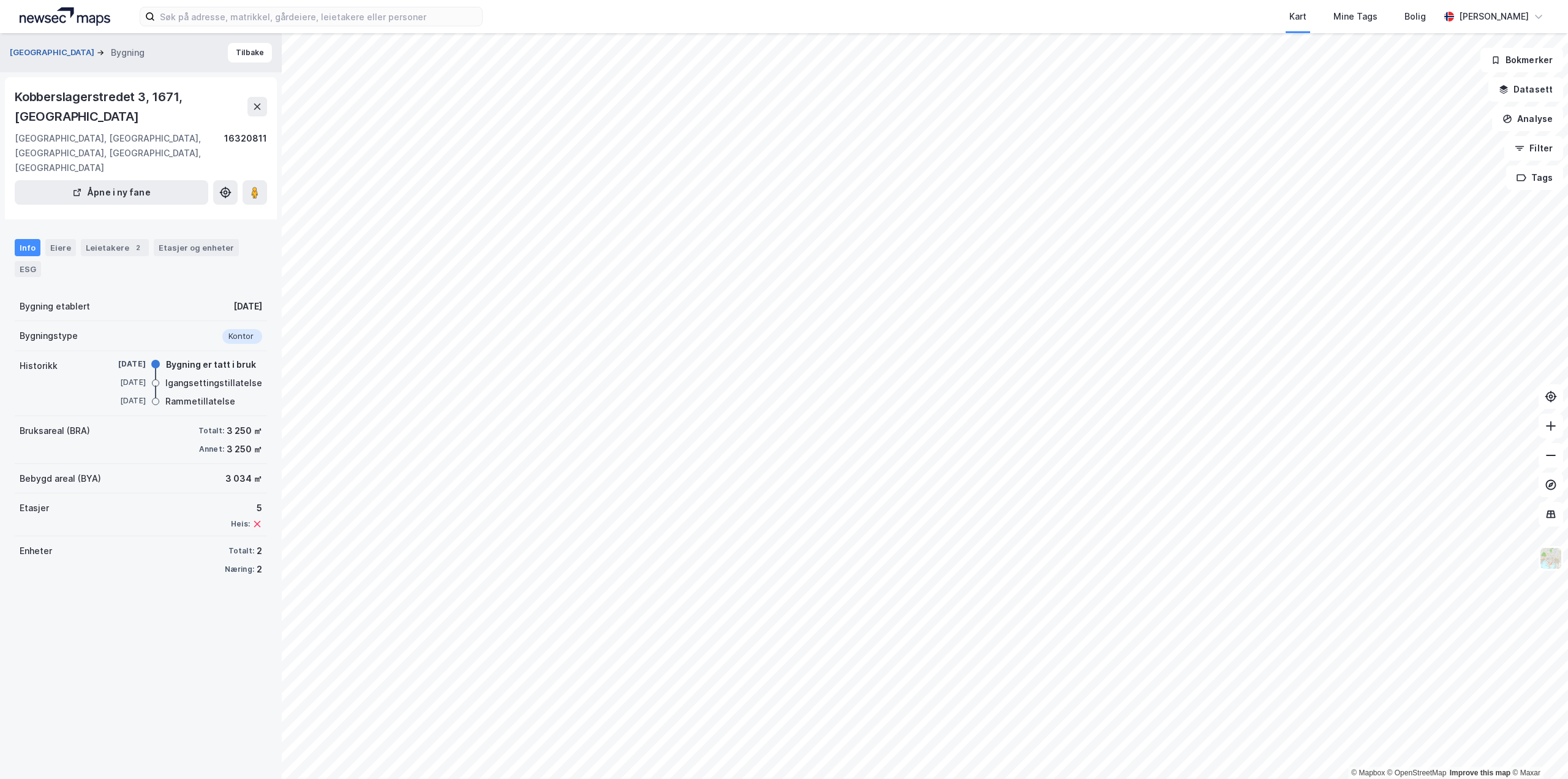
click at [28, 52] on button "Stadion 8" at bounding box center [53, 53] width 87 height 12
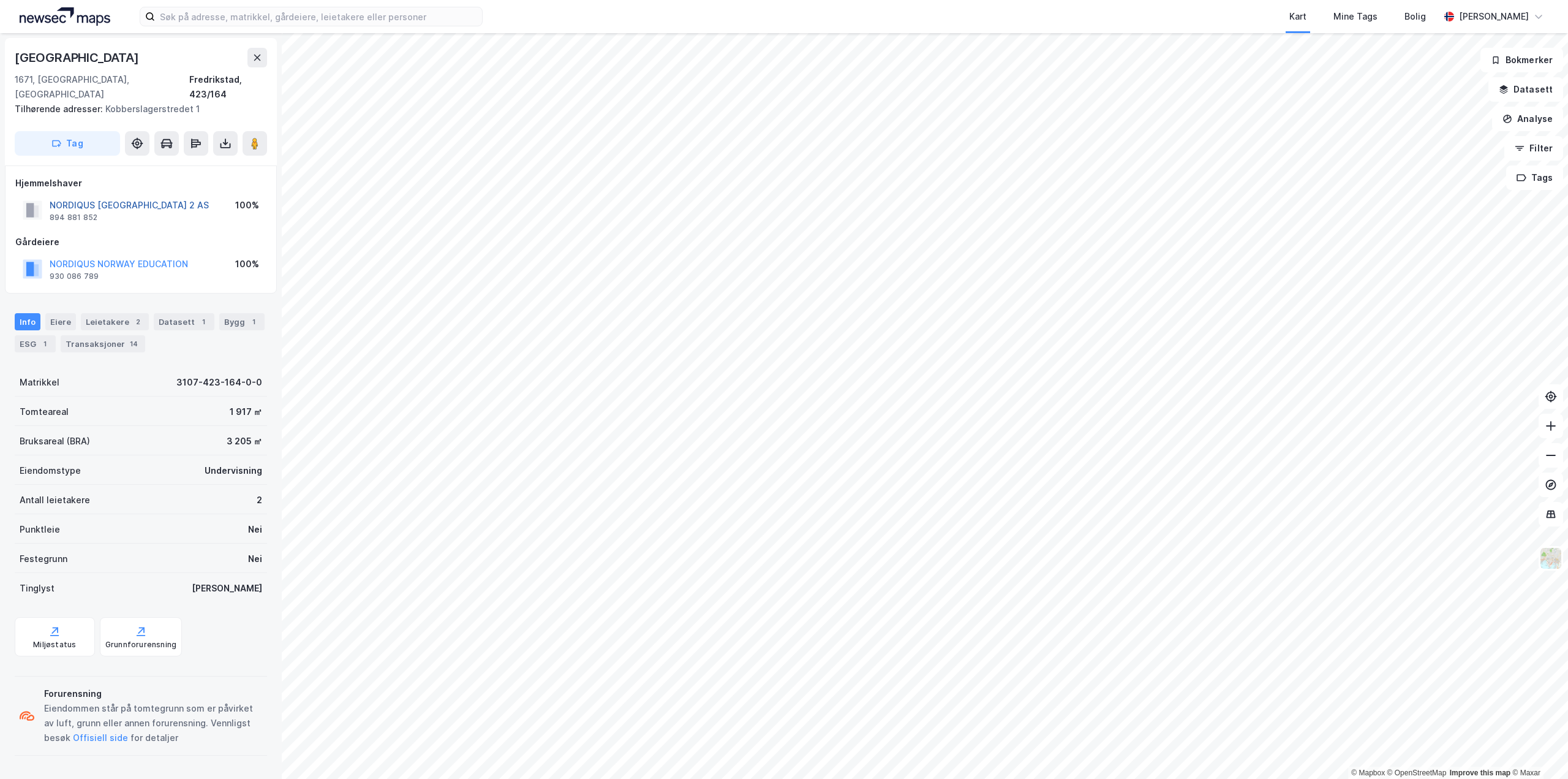
click at [0, 0] on button "NORDIQUS FREDRIKSTAD STADION 2 AS" at bounding box center [0, 0] width 0 height 0
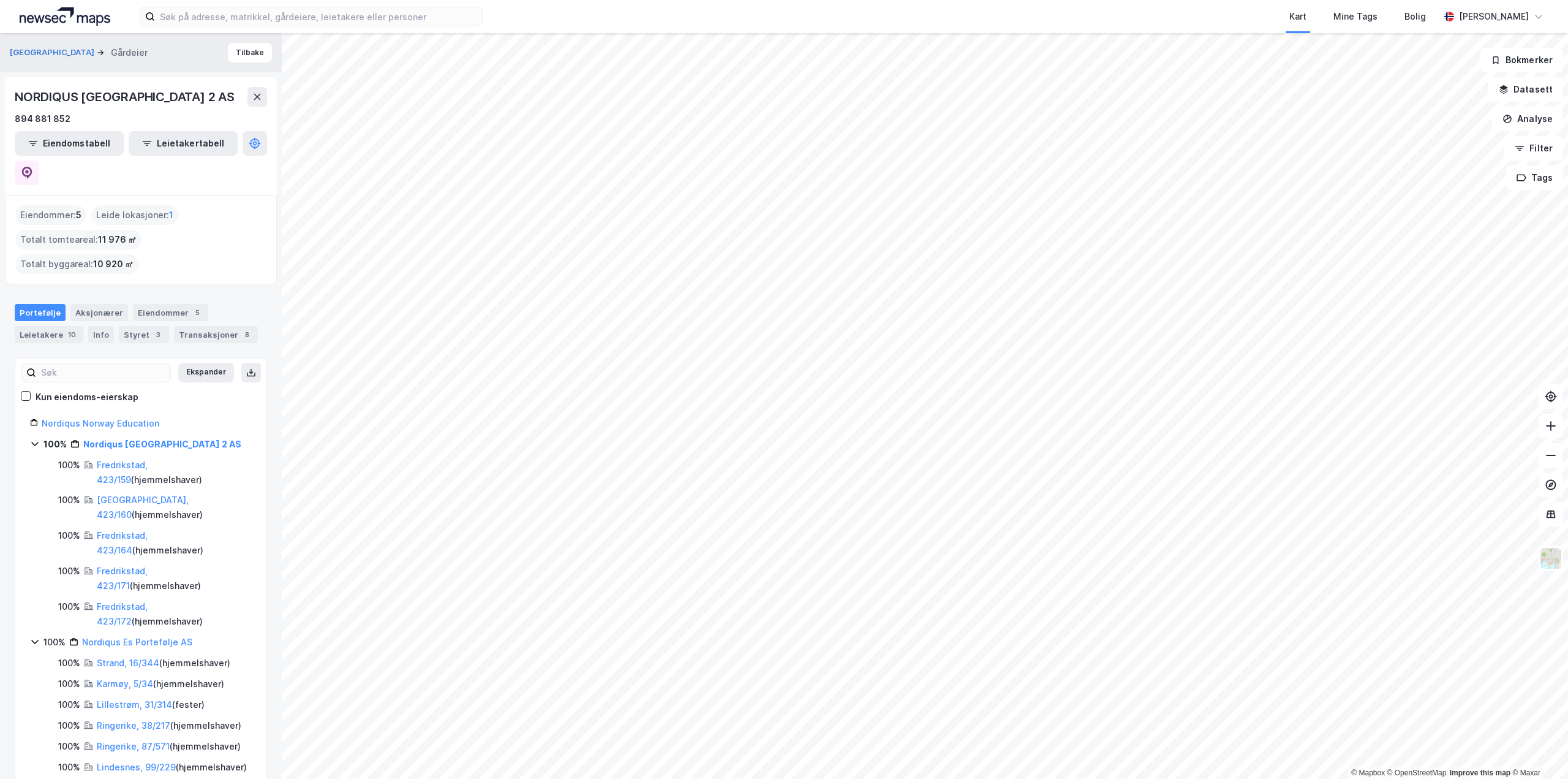
drag, startPoint x: 15, startPoint y: 94, endPoint x: 193, endPoint y: 112, distance: 178.9
click at [193, 107] on div "NORDIQUS FREDRIKSTAD STADION 2 AS" at bounding box center [126, 96] width 222 height 20
copy div "NORDIQUS FREDRIKSTAD STADION 2 AS"
